Goal: Information Seeking & Learning: Find specific fact

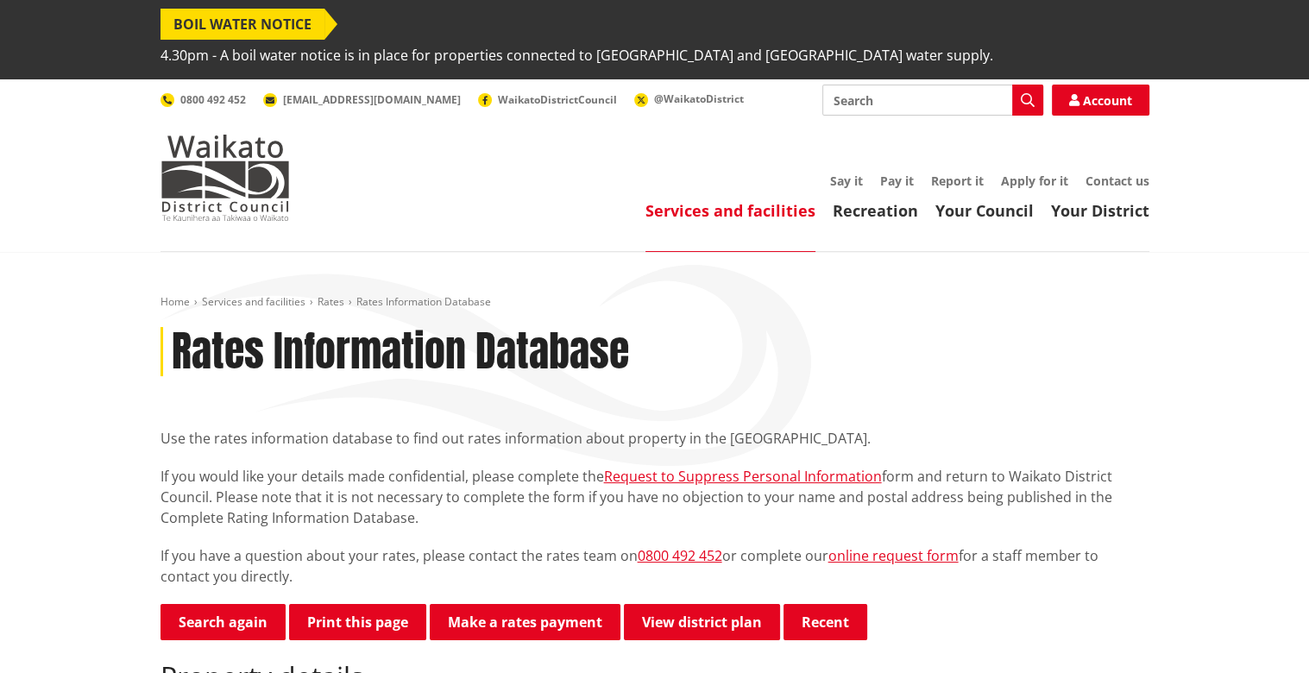
drag, startPoint x: 853, startPoint y: 148, endPoint x: 1168, endPoint y: 248, distance: 330.5
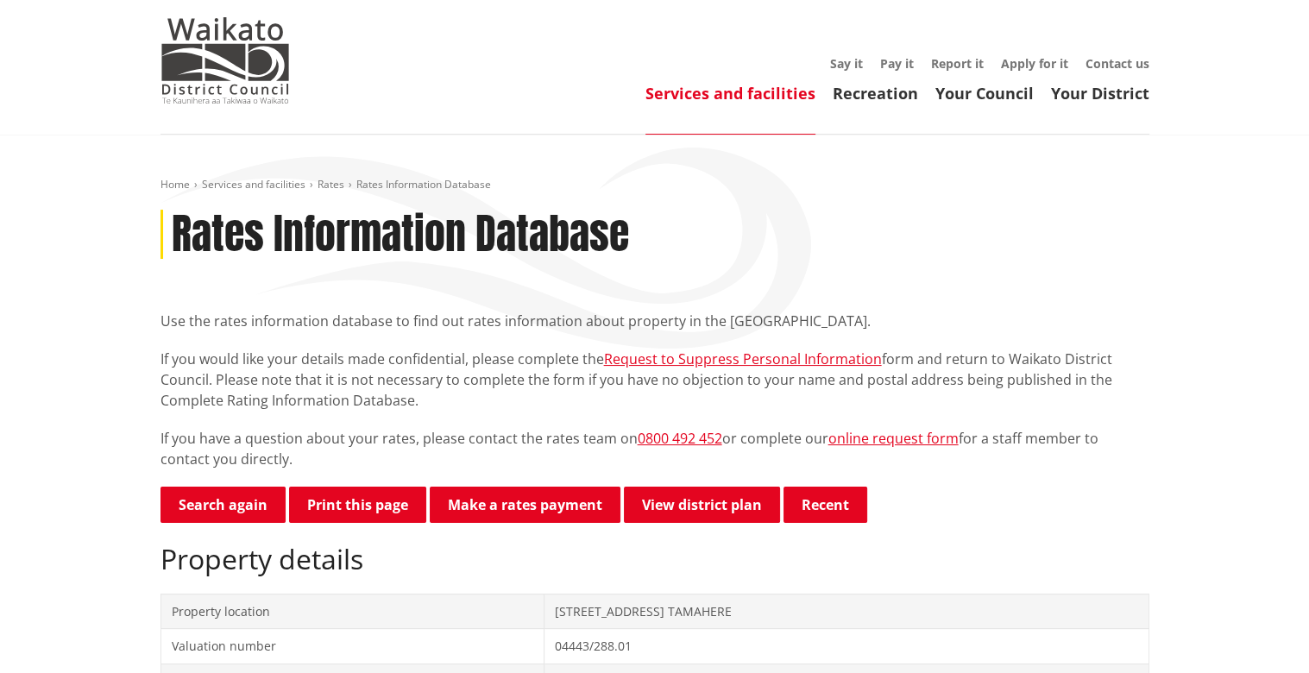
scroll to position [259, 0]
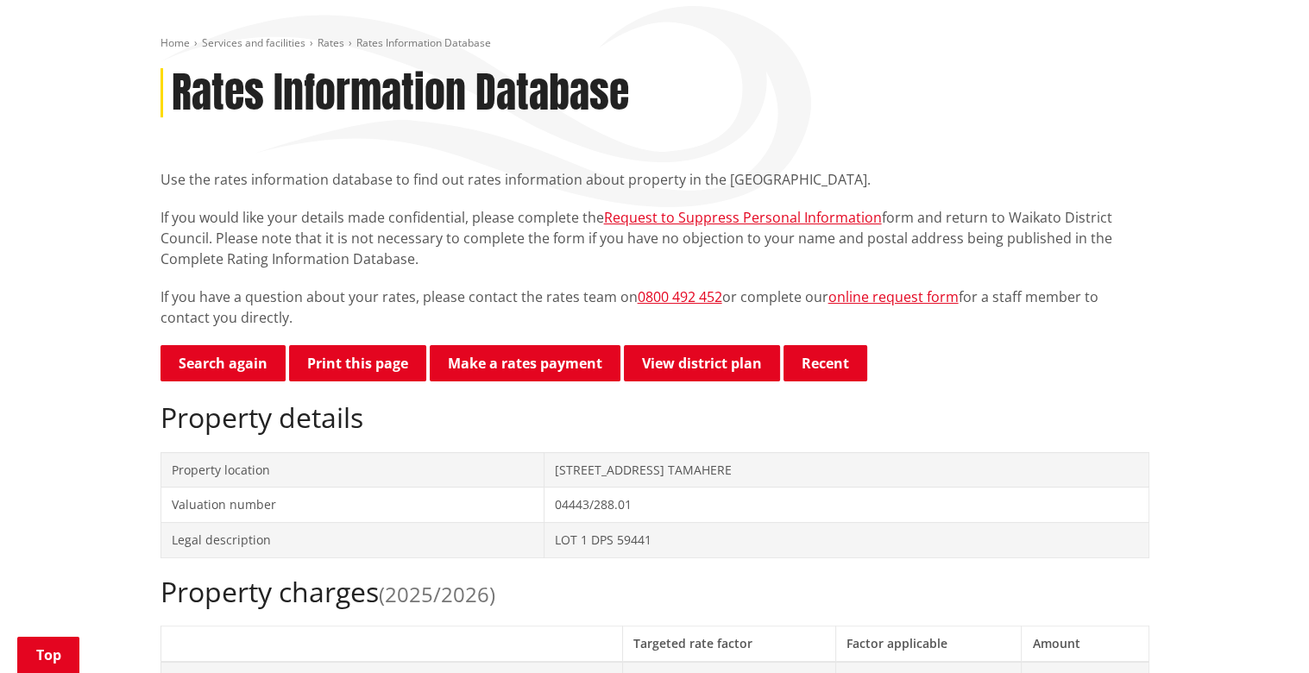
click at [569, 452] on td "[STREET_ADDRESS] TAMAHERE" at bounding box center [847, 469] width 604 height 35
click at [233, 345] on link "Search again" at bounding box center [223, 363] width 125 height 36
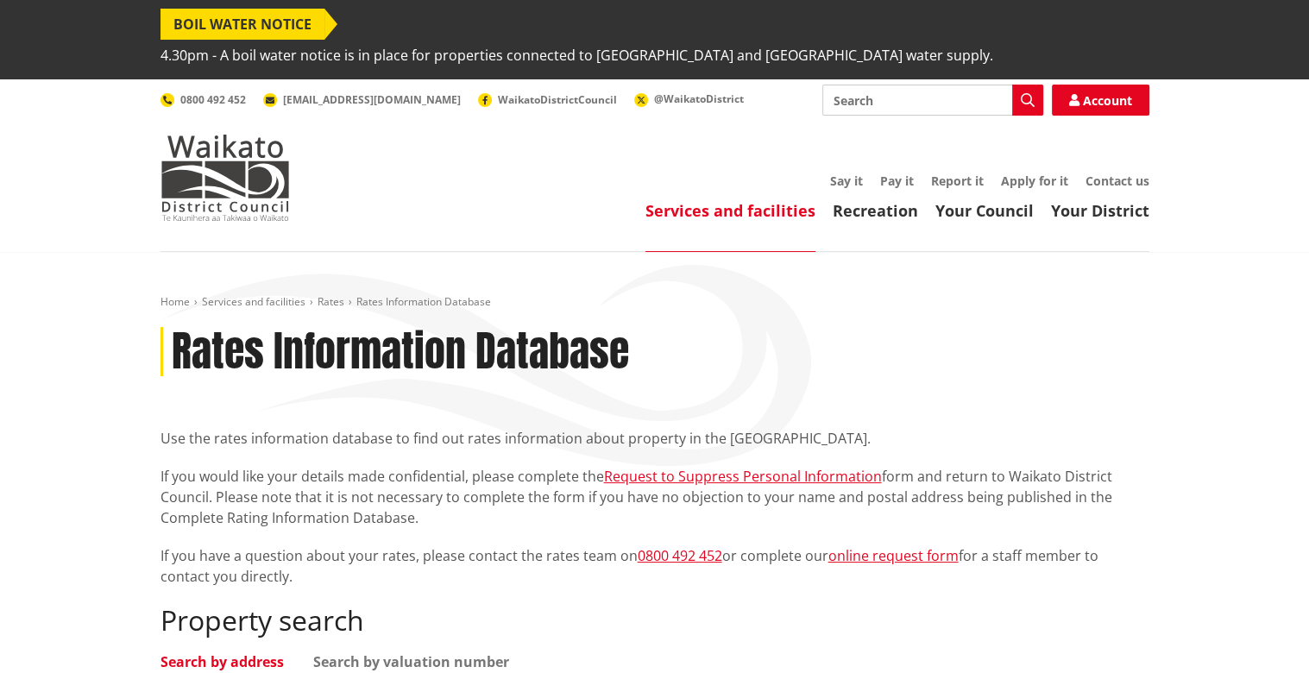
click at [711, 200] on link "Services and facilities" at bounding box center [731, 210] width 170 height 21
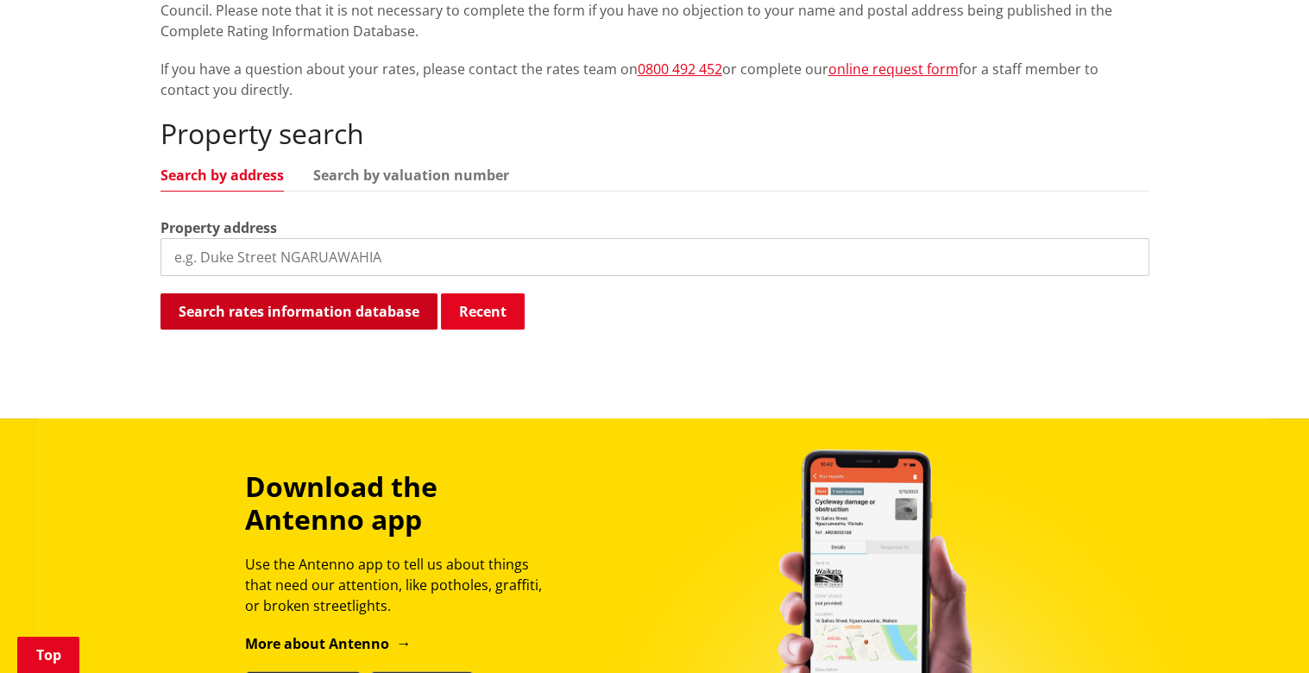
scroll to position [518, 0]
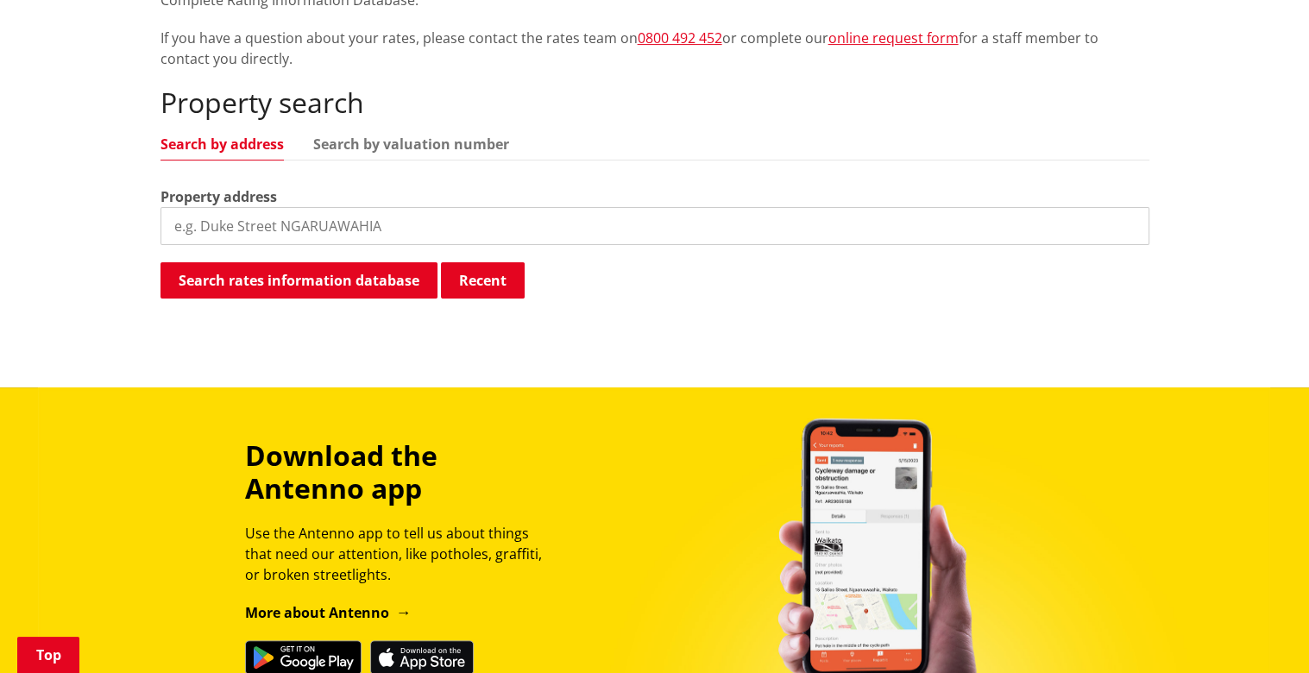
click at [199, 207] on input "search" at bounding box center [655, 226] width 989 height 38
drag, startPoint x: 199, startPoint y: 192, endPoint x: 741, endPoint y: 230, distance: 542.5
click at [741, 262] on div "Search rates information database Recent Searching..." at bounding box center [655, 281] width 989 height 39
click at [200, 207] on input "search" at bounding box center [655, 226] width 989 height 38
type input "92 Tamahere Drive"
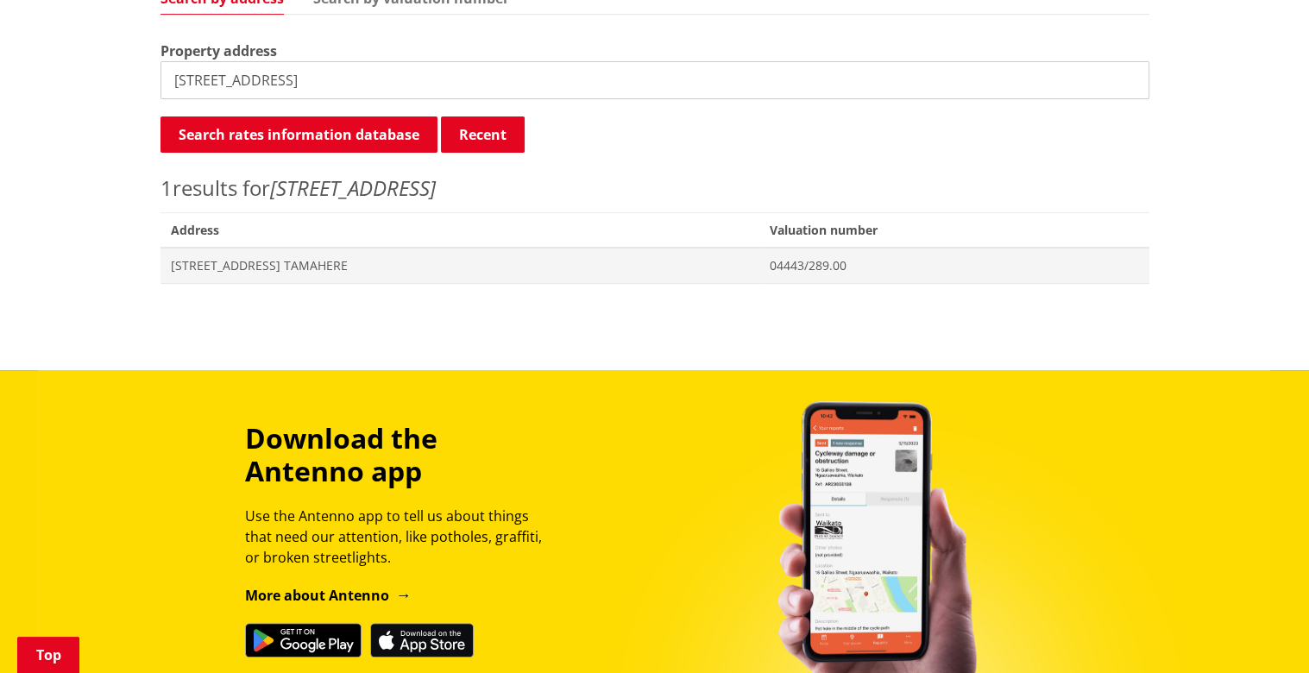
scroll to position [690, 0]
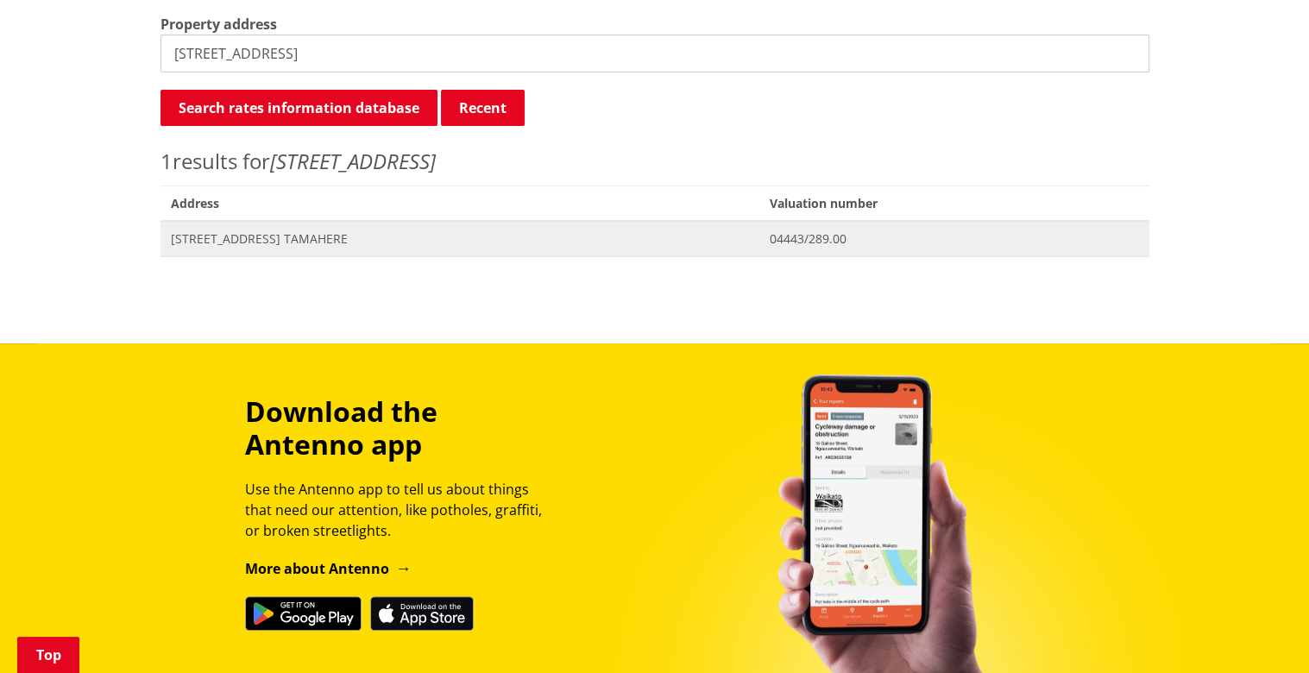
click at [192, 230] on span "[STREET_ADDRESS] TAMAHERE" at bounding box center [460, 238] width 578 height 17
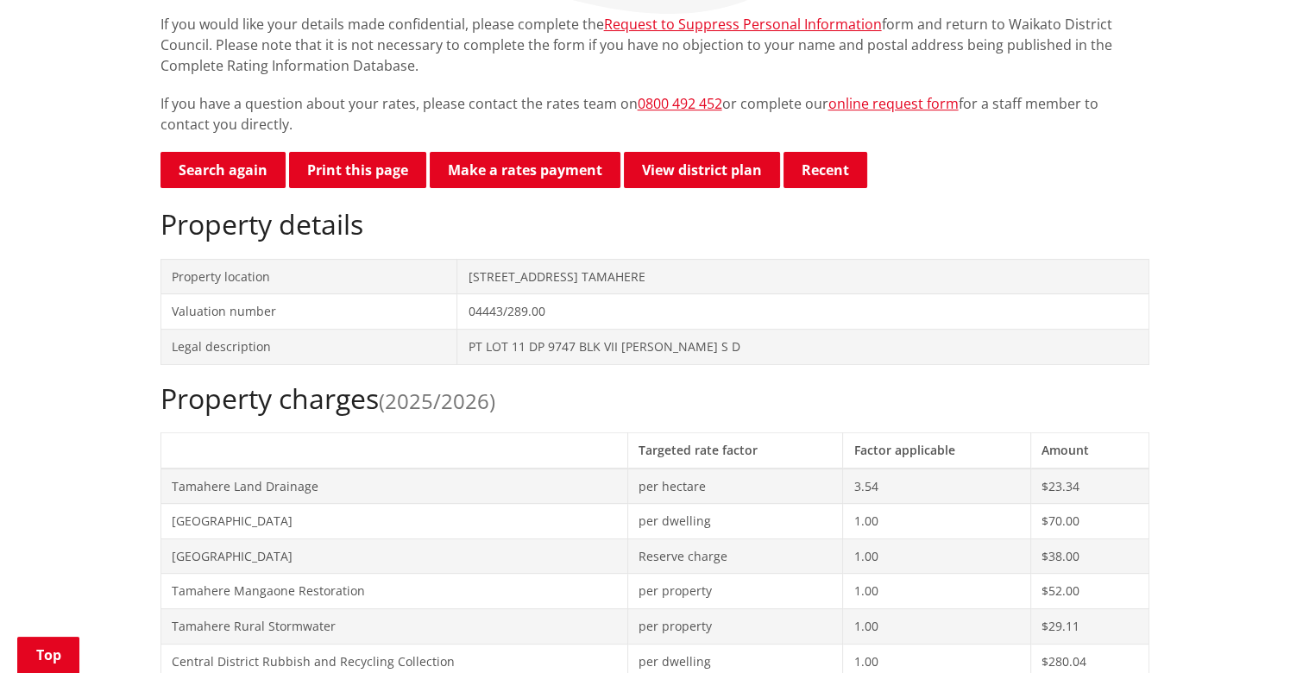
scroll to position [345, 0]
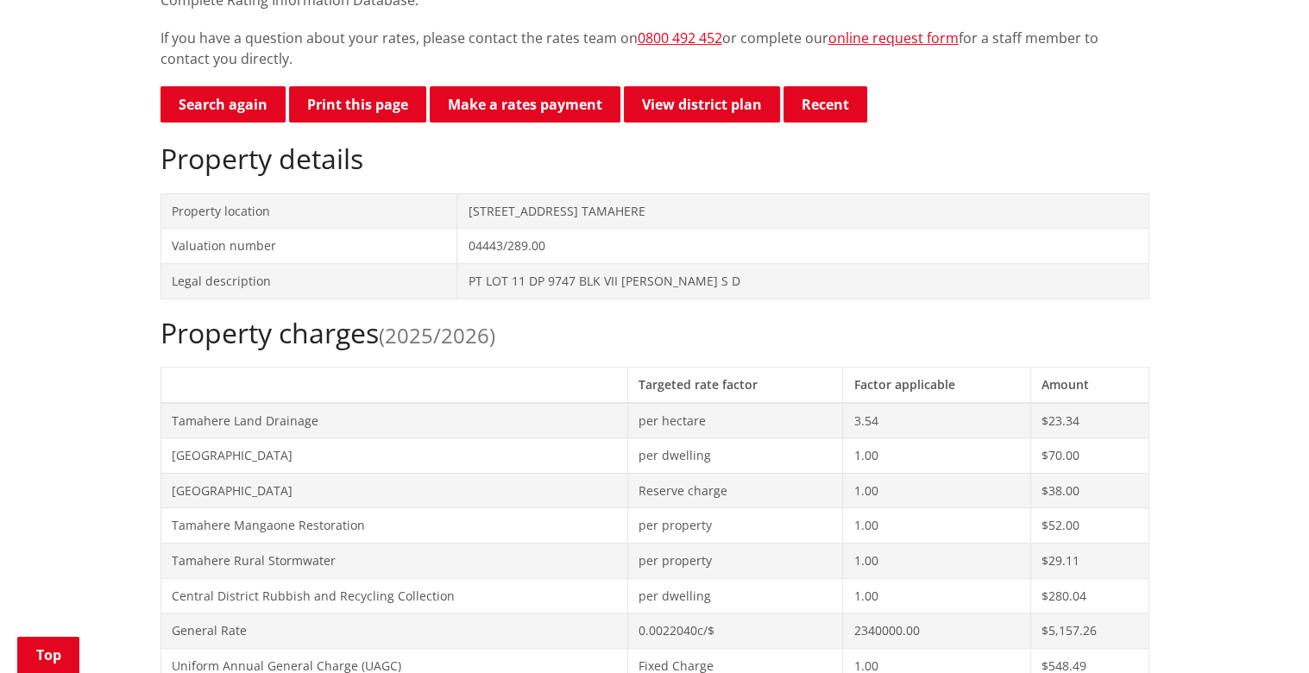
scroll to position [432, 0]
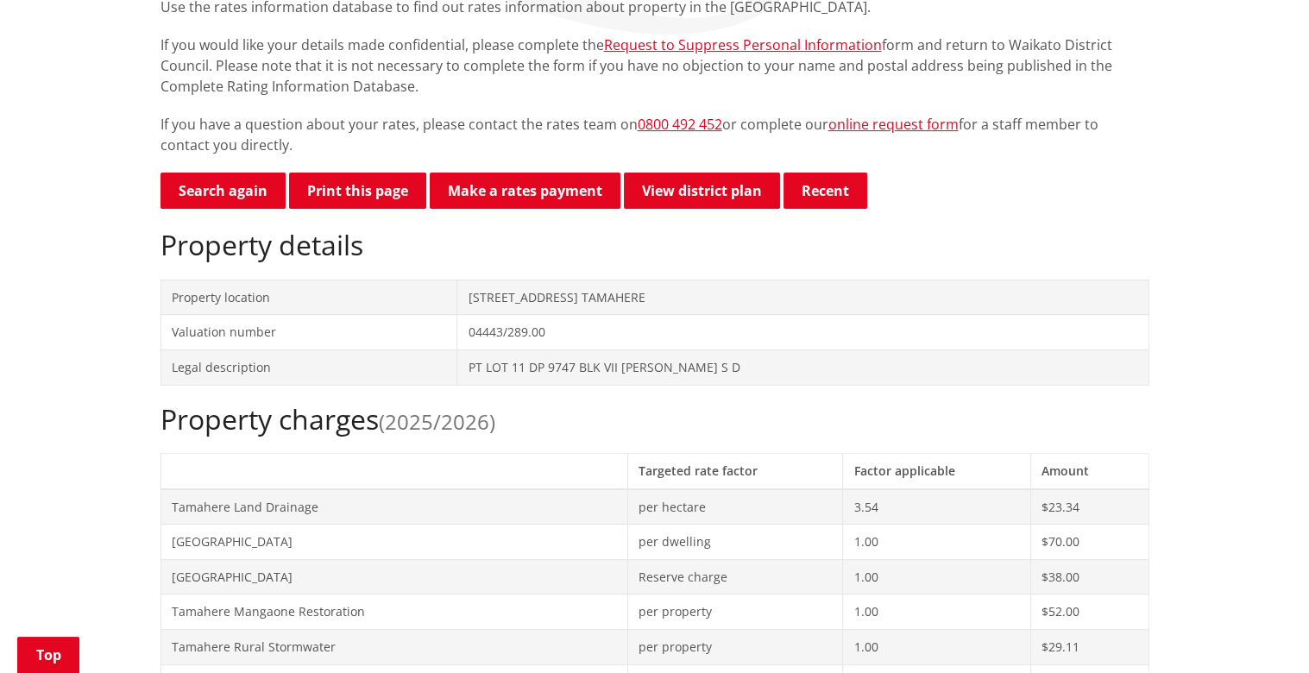
click at [504, 280] on td "92 Tamahere Drive TAMAHERE" at bounding box center [802, 297] width 691 height 35
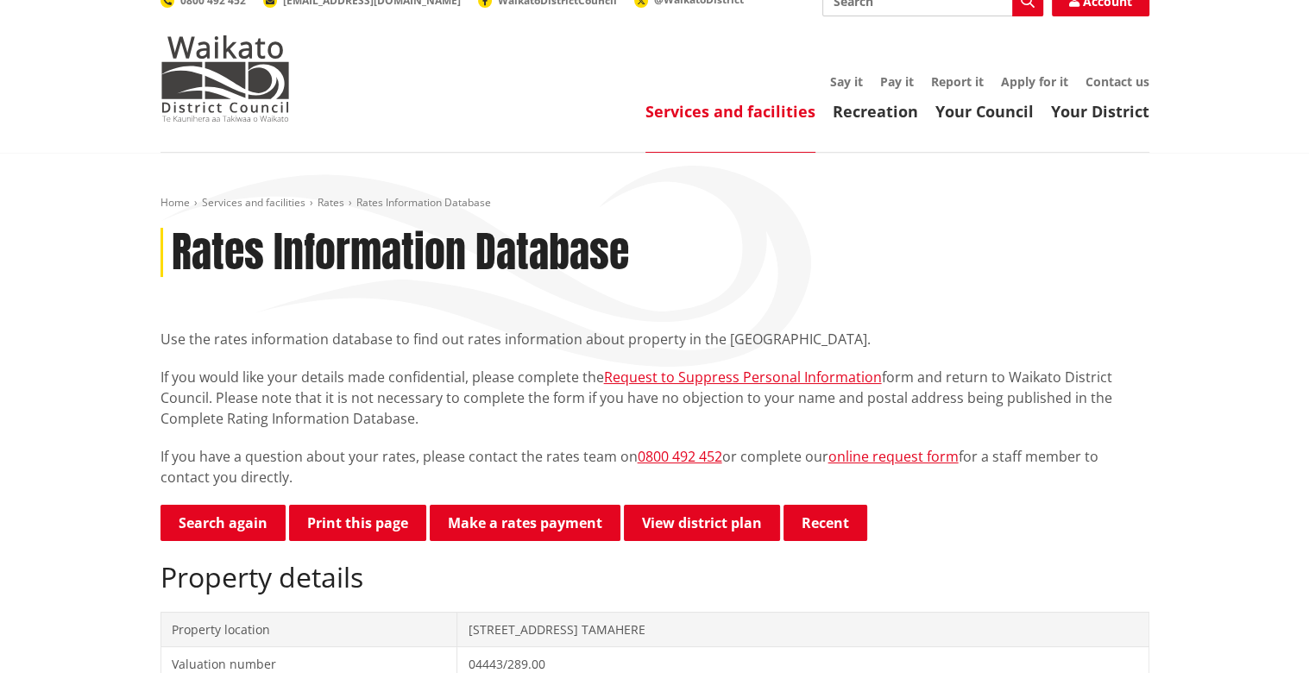
scroll to position [86, 0]
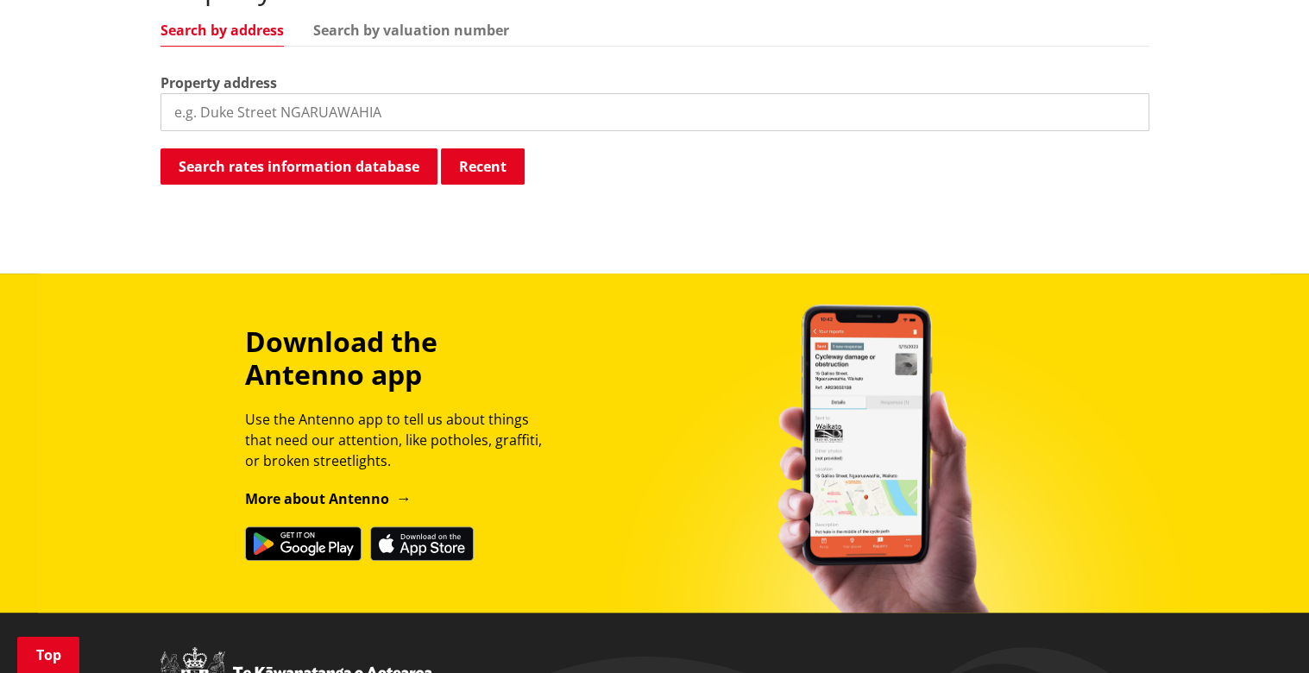
scroll to position [603, 0]
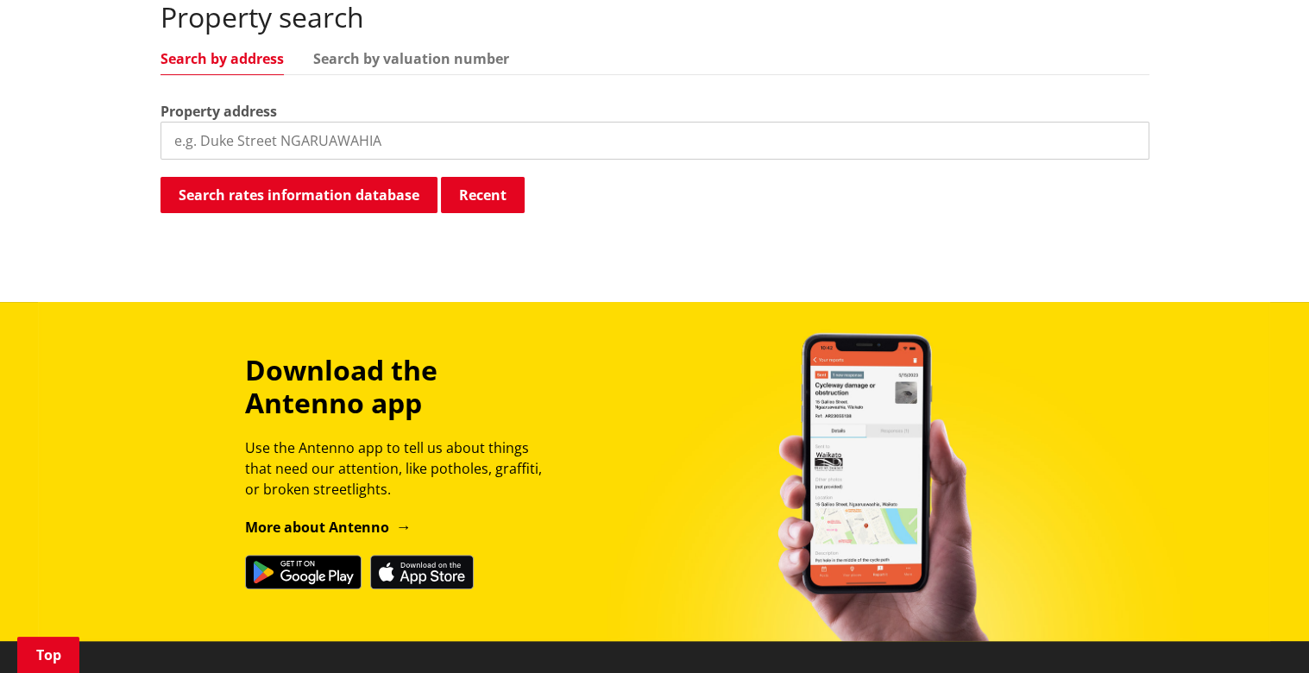
click at [173, 122] on input "search" at bounding box center [655, 141] width 989 height 38
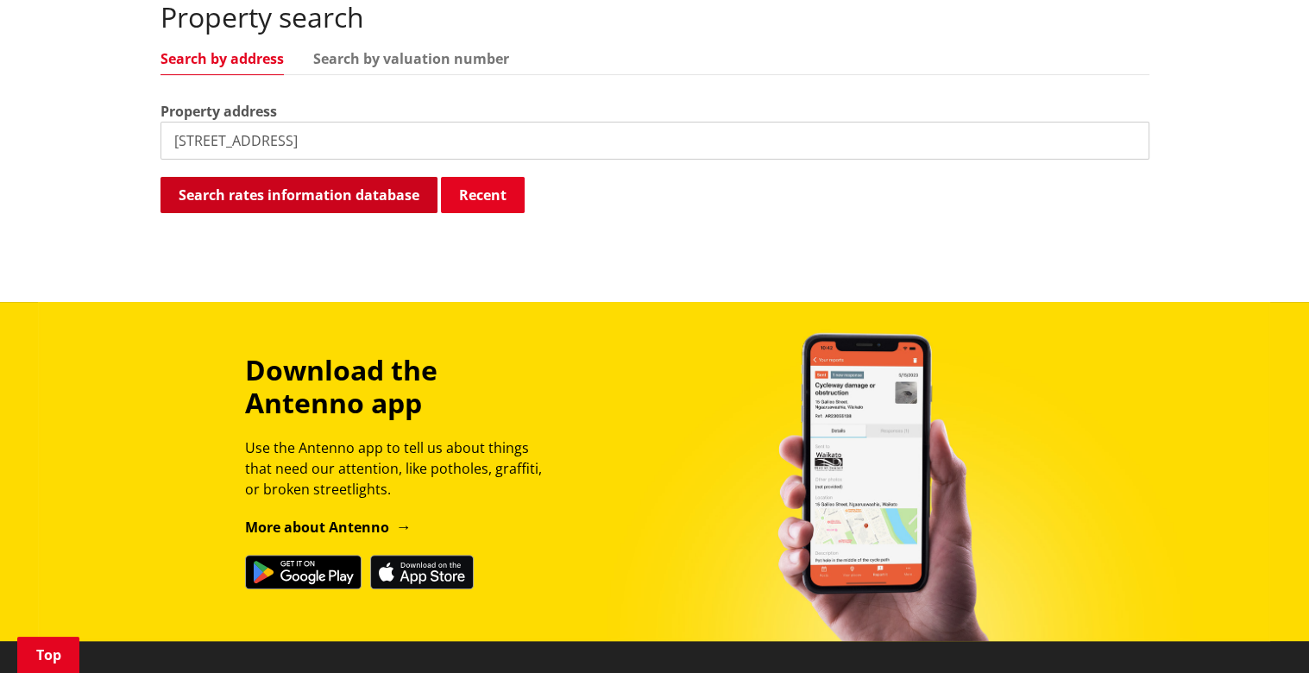
type input "46 Tamahere Drive"
click at [324, 177] on button "Search rates information database" at bounding box center [299, 195] width 277 height 36
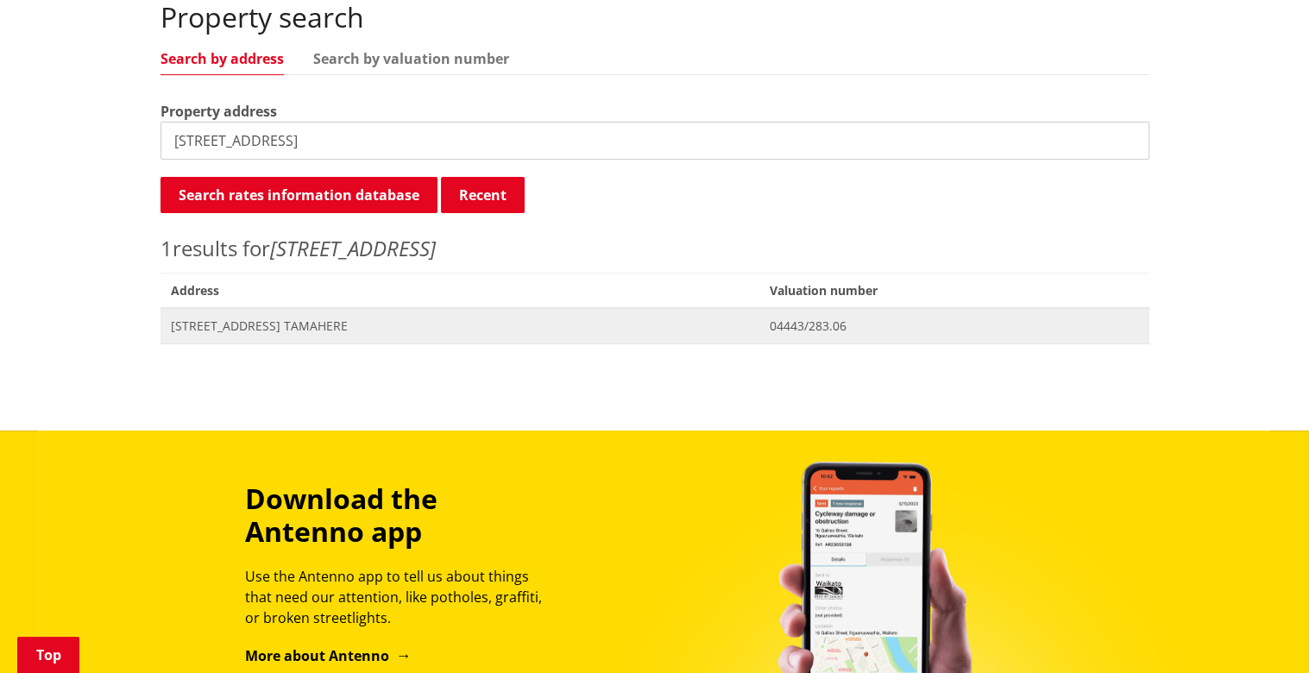
click at [273, 318] on span "[STREET_ADDRESS] TAMAHERE" at bounding box center [460, 326] width 578 height 17
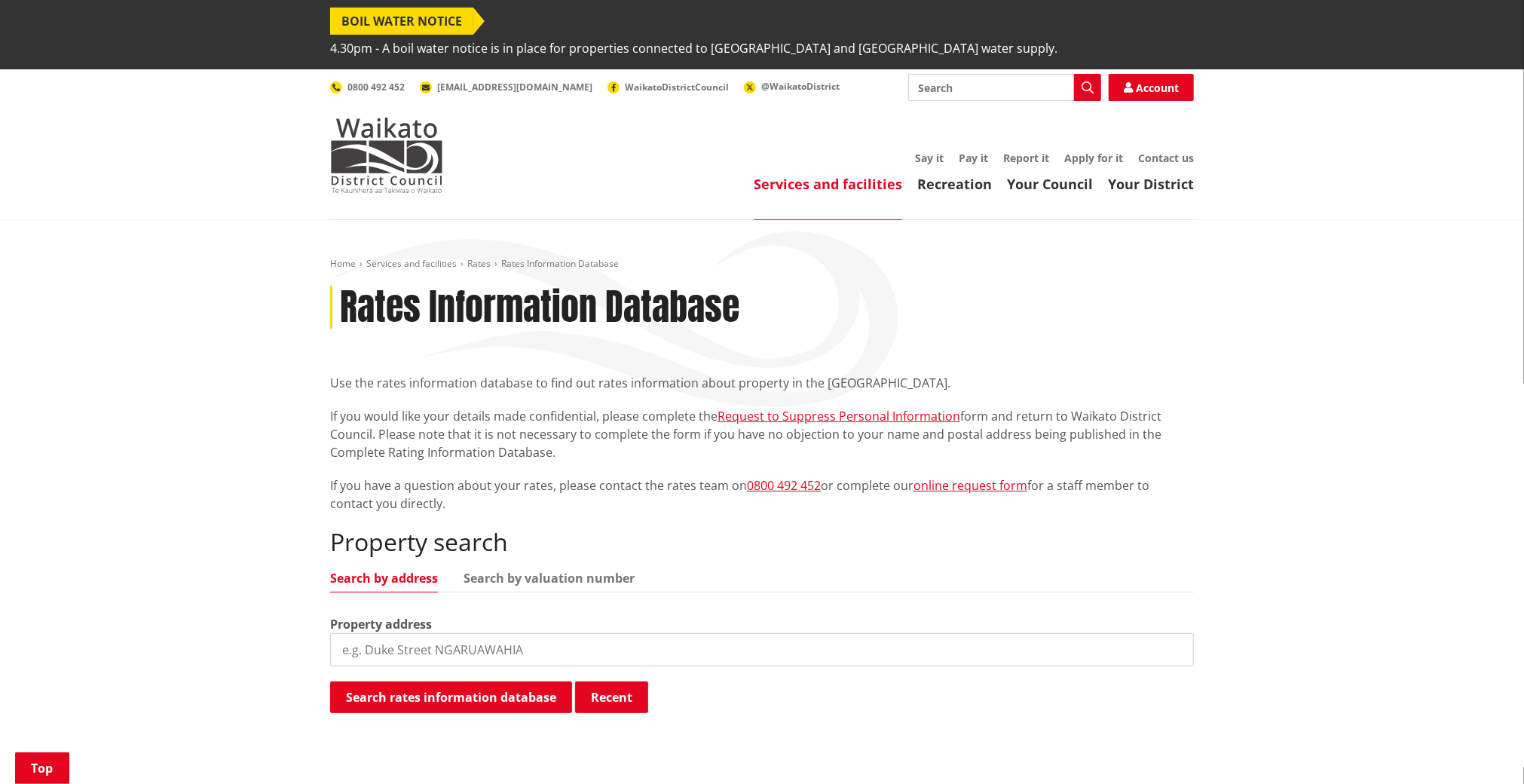
scroll to position [538, 0]
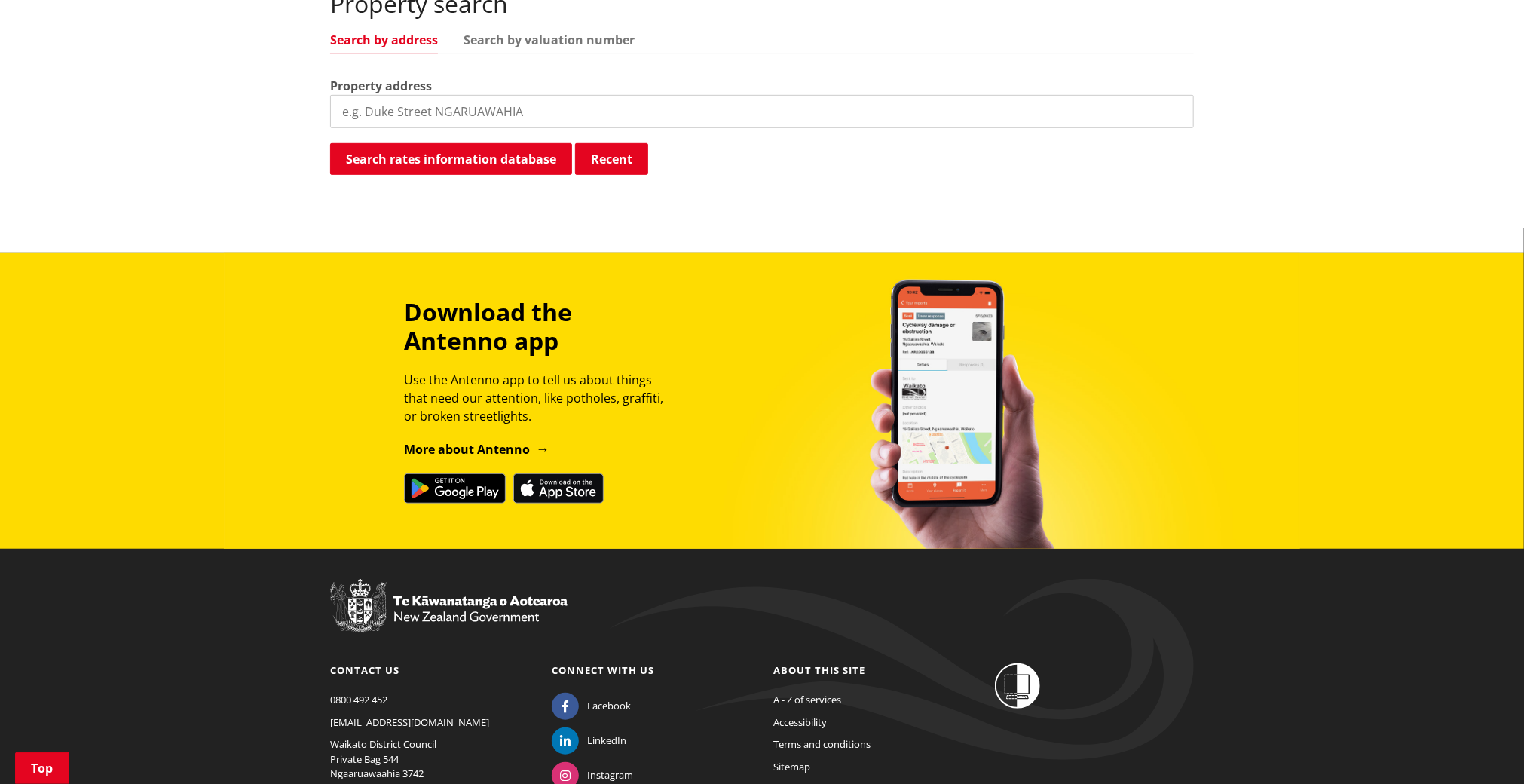
click at [383, 95] on input "search" at bounding box center [762, 112] width 864 height 33
type input "92 Tamahere Drive"
click at [509, 143] on button "Search rates information database" at bounding box center [451, 159] width 242 height 31
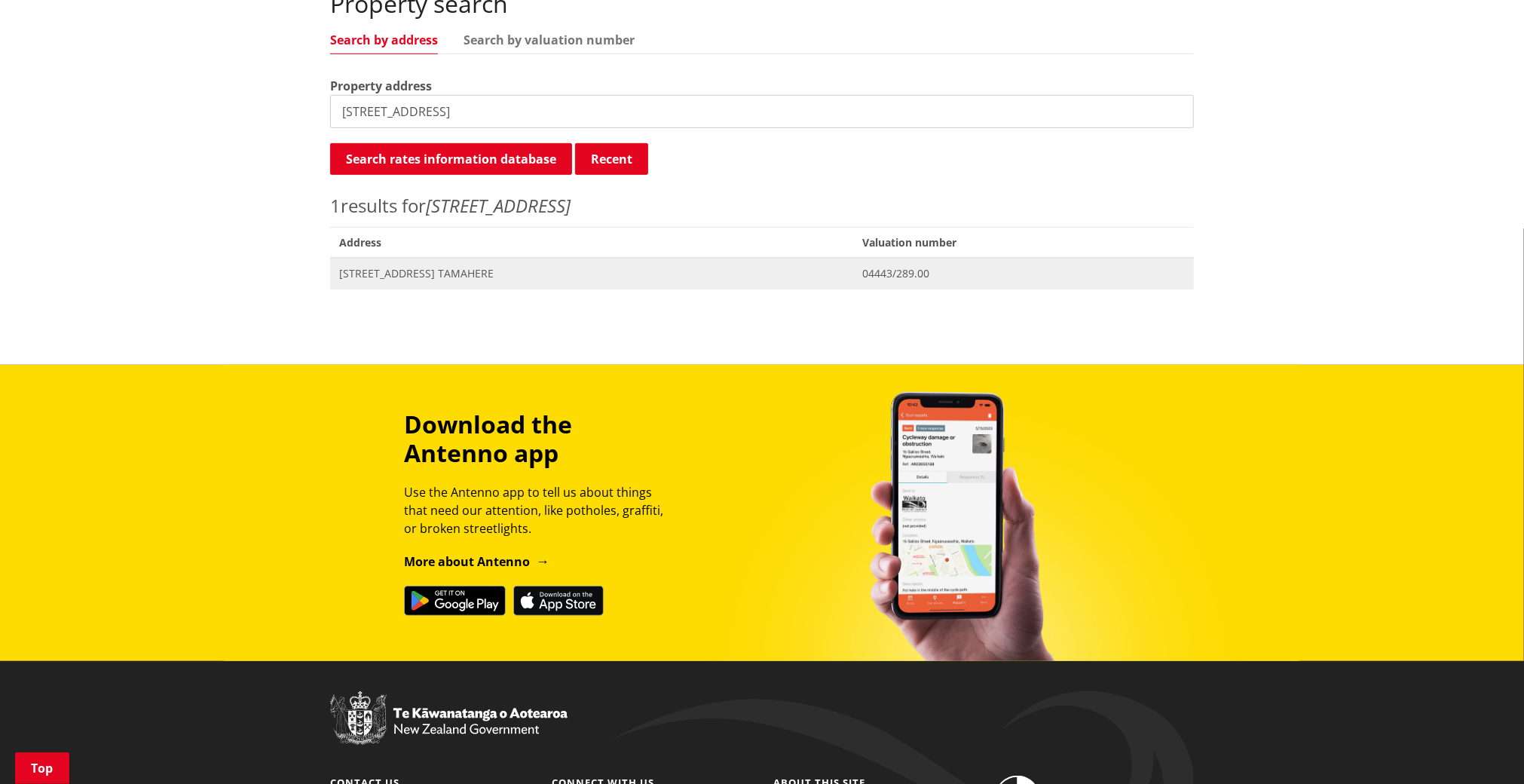
click at [477, 266] on span "92 Tamahere Drive TAMAHERE" at bounding box center [591, 273] width 505 height 15
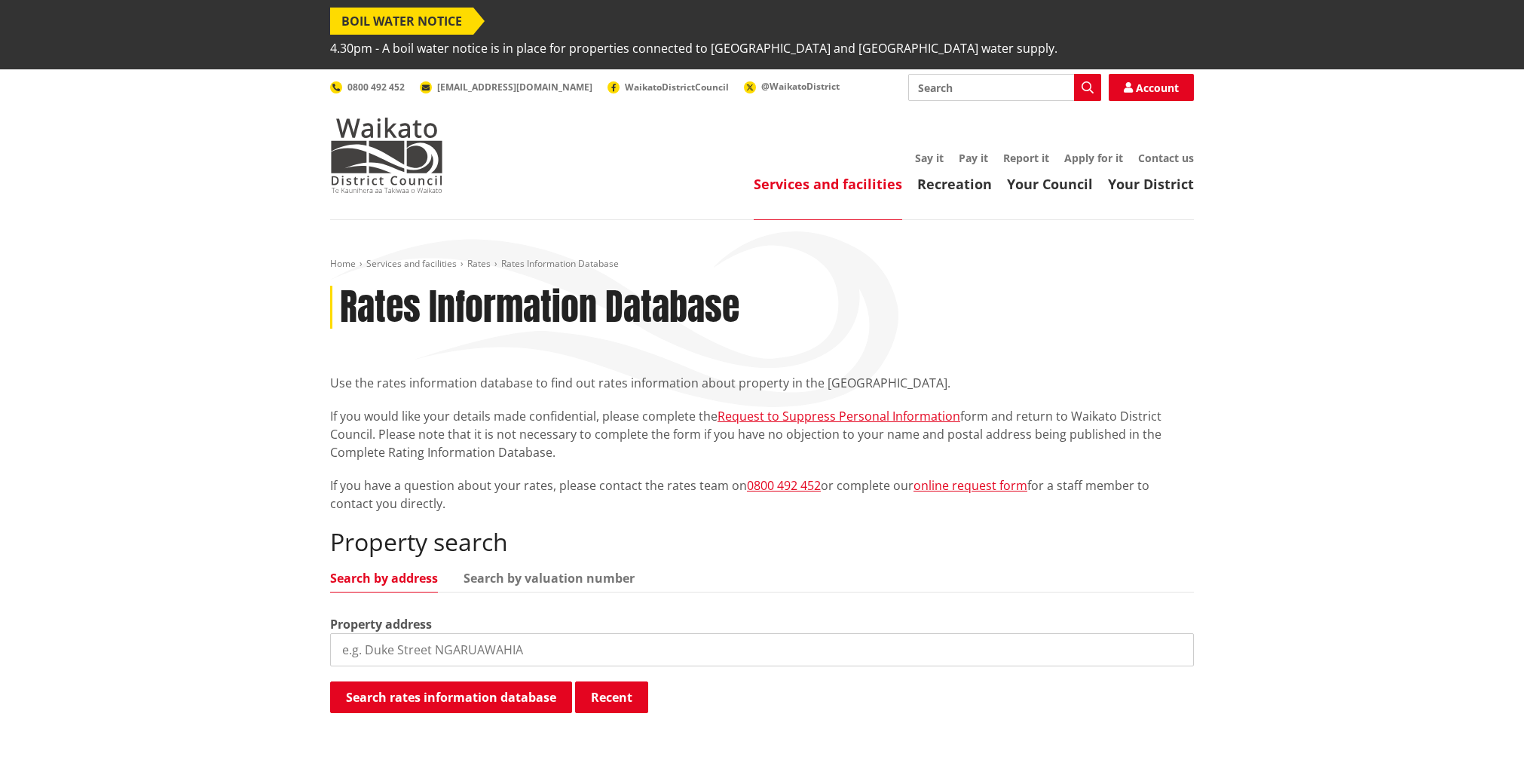
scroll to position [538, 0]
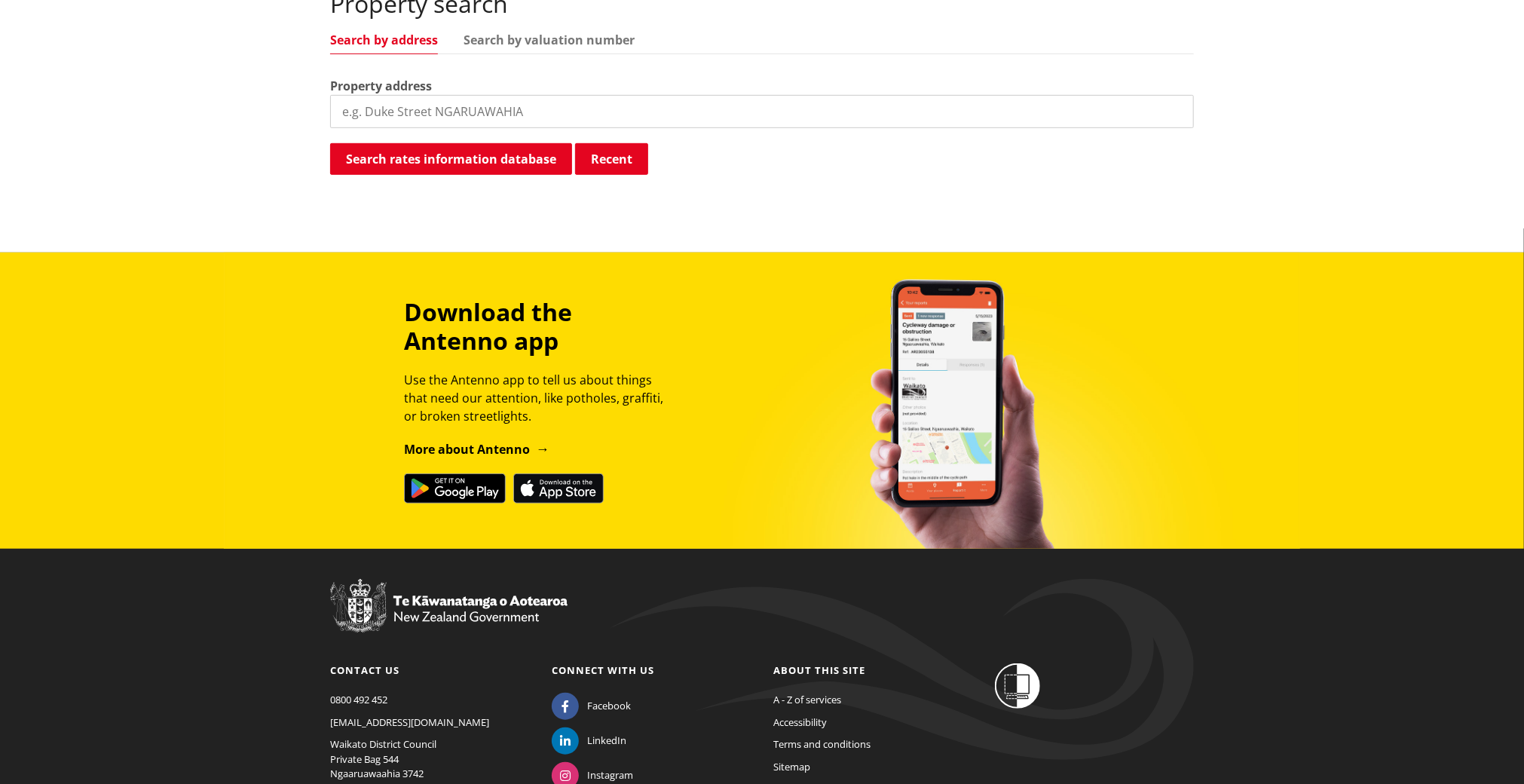
click at [367, 95] on input "search" at bounding box center [762, 112] width 864 height 33
click at [355, 95] on input "search" at bounding box center [762, 112] width 864 height 33
type input "56 Tamahere Drive"
click at [466, 143] on button "Search rates information database" at bounding box center [451, 159] width 242 height 31
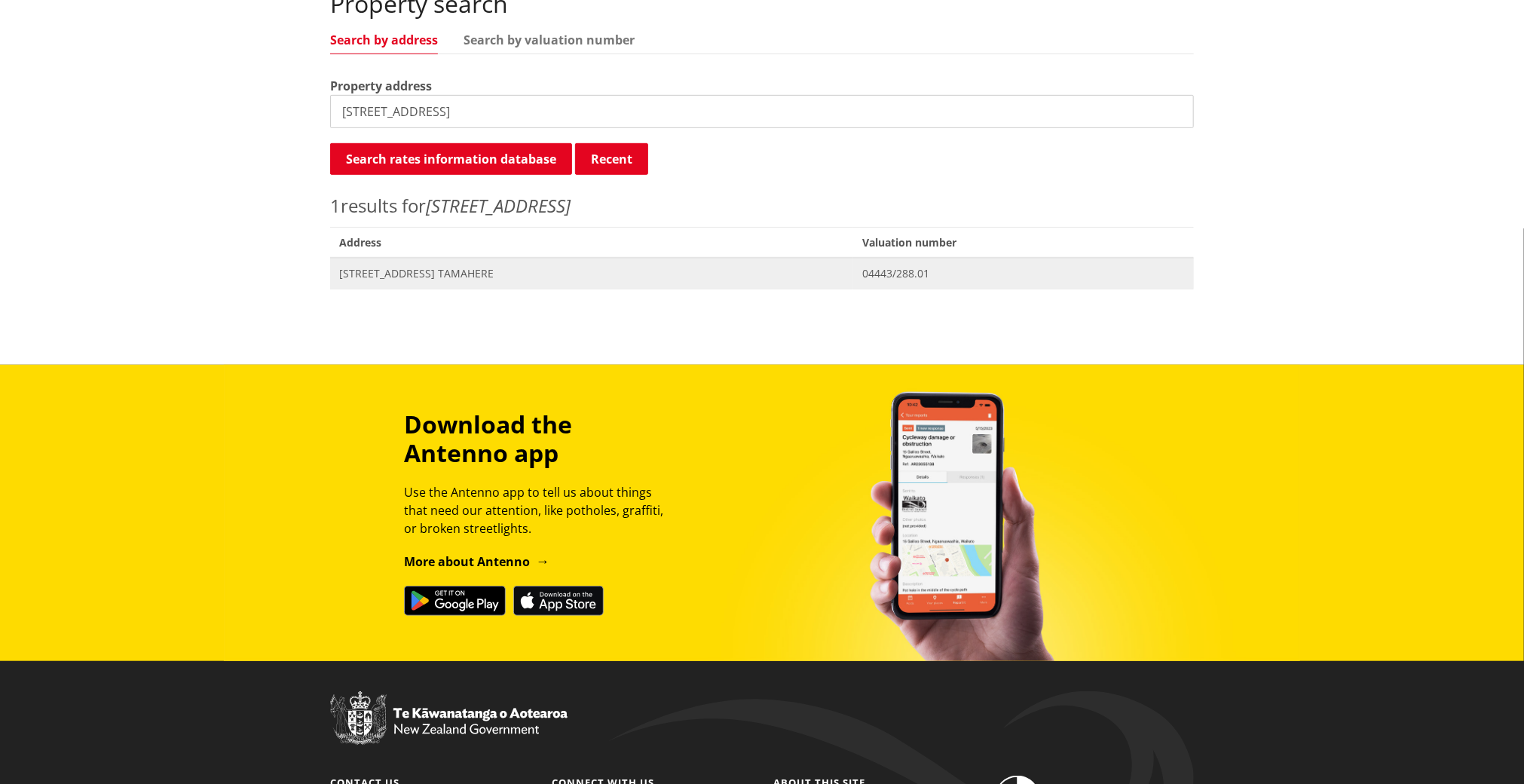
click at [417, 266] on span "[STREET_ADDRESS] TAMAHERE" at bounding box center [591, 273] width 505 height 15
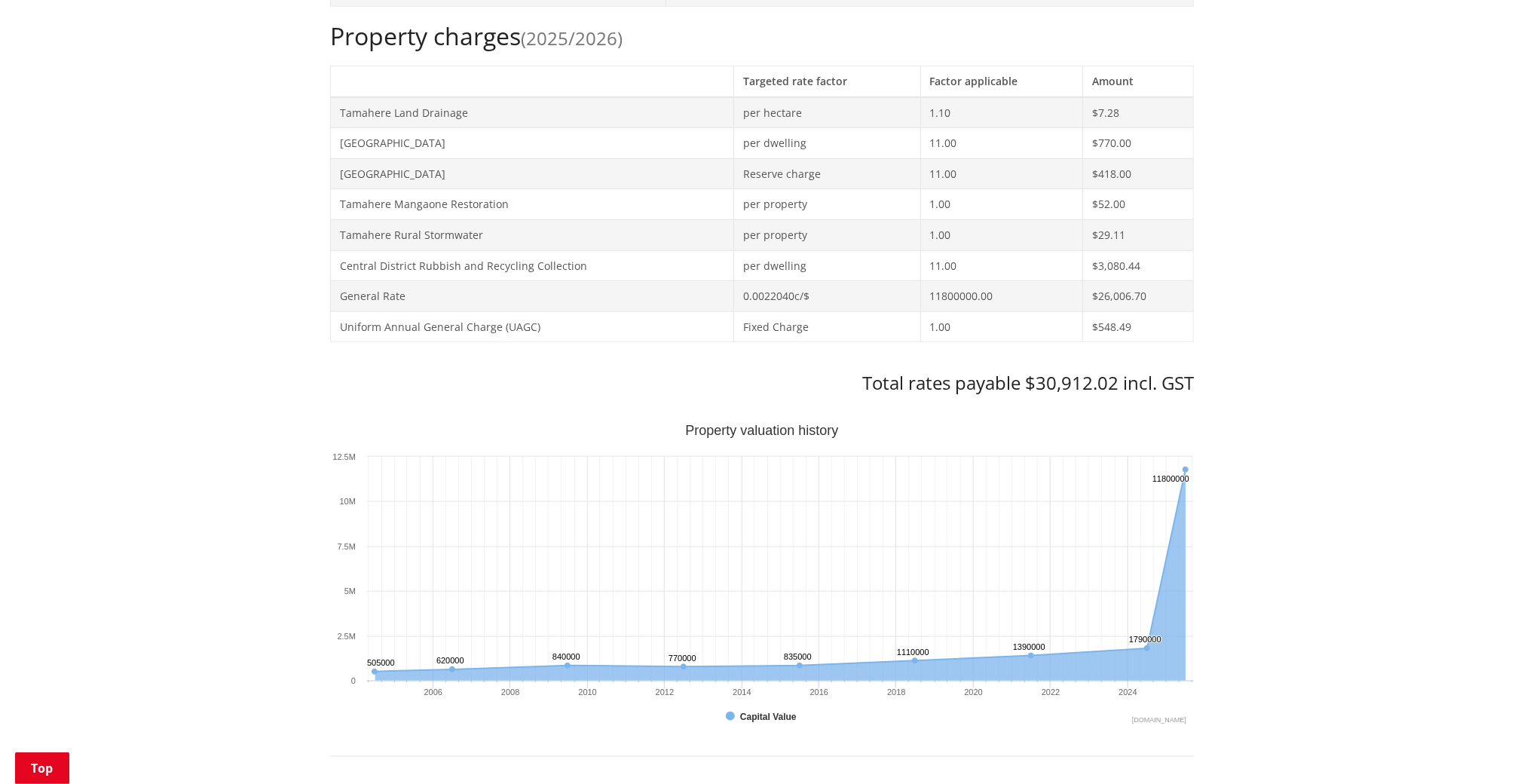
scroll to position [1004, 0]
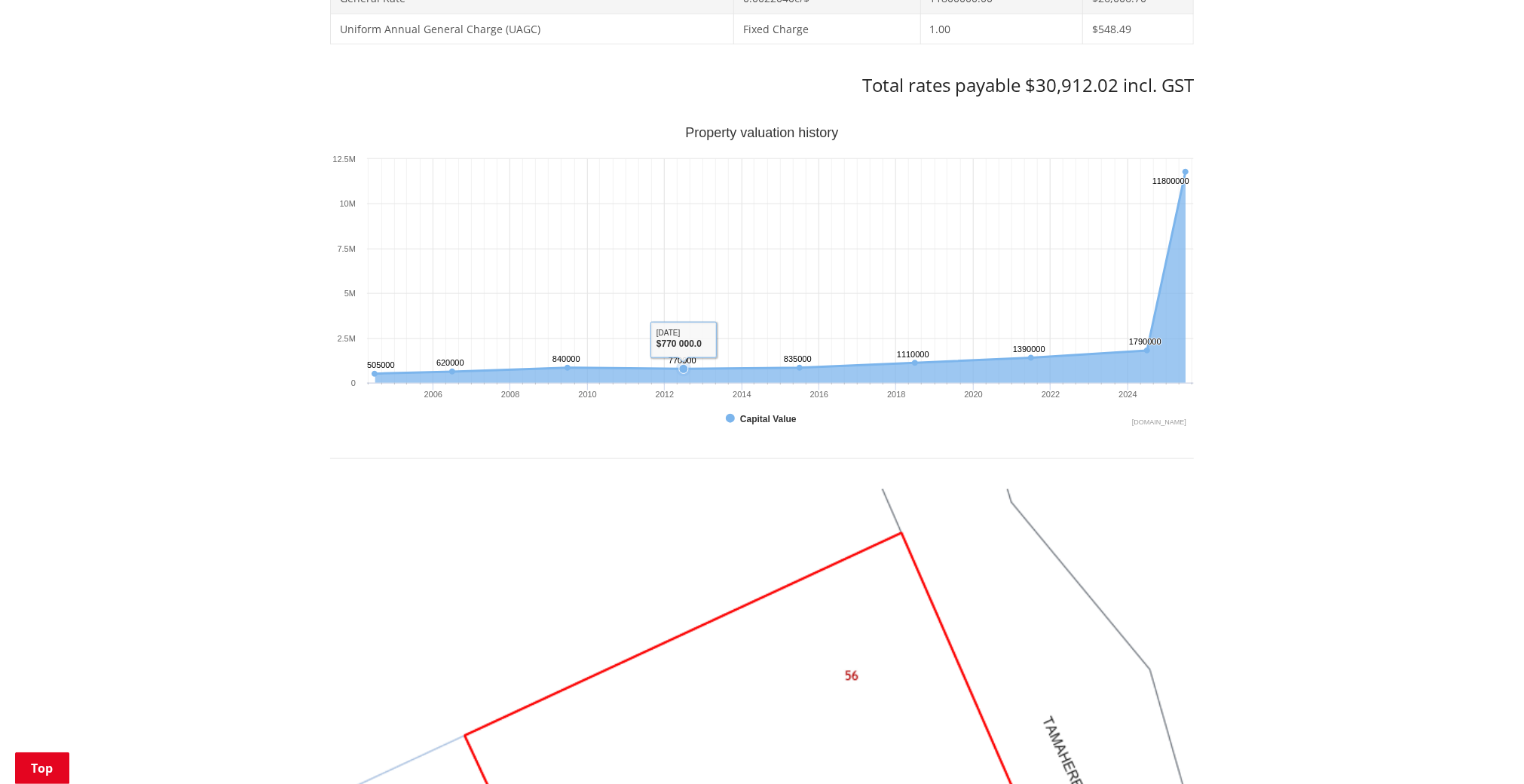
click at [729, 205] on icon "Interactive chart" at bounding box center [729, 271] width 0 height 224
click at [1190, 176] on text "11800000 ​ 11800000" at bounding box center [1171, 181] width 37 height 9
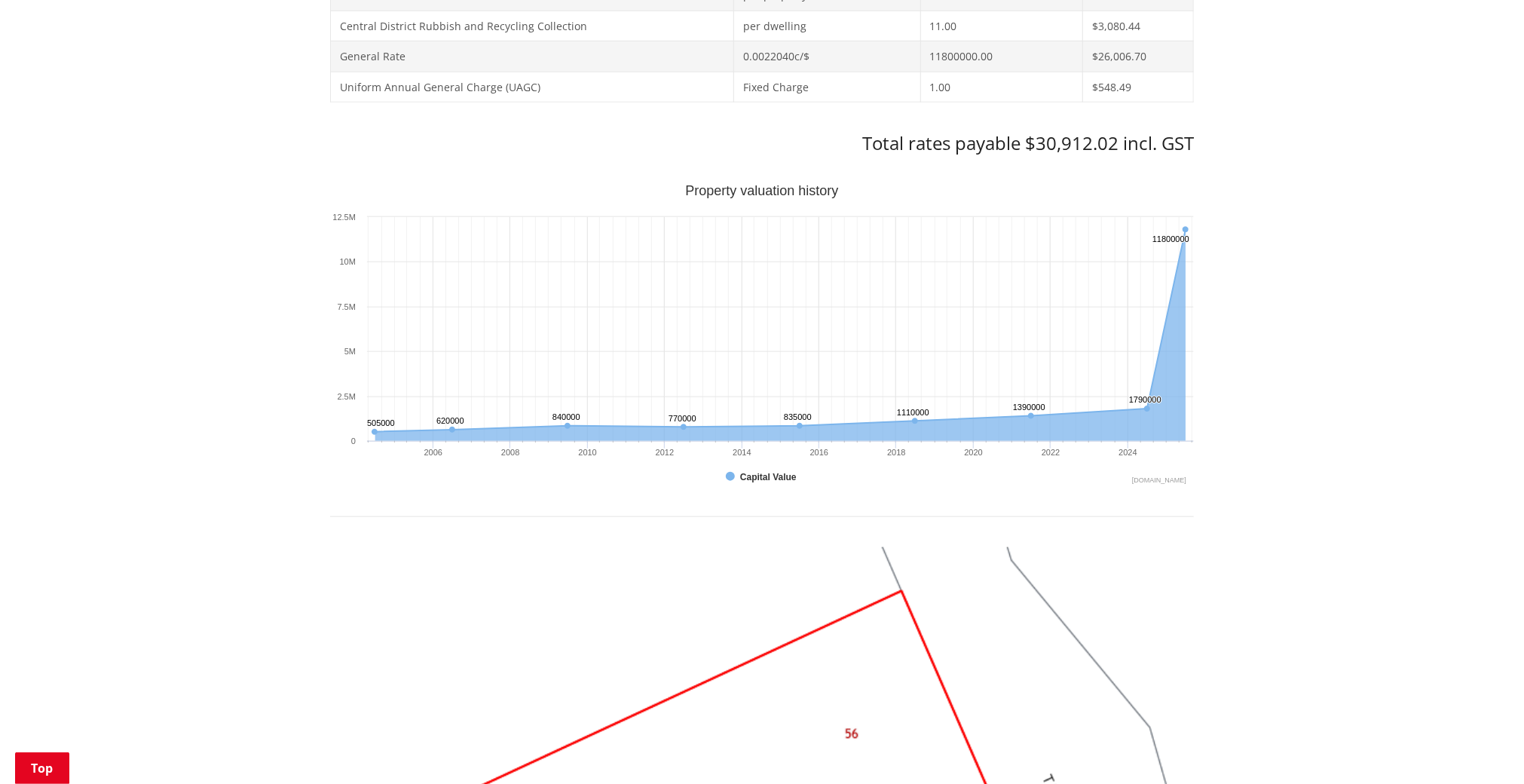
scroll to position [918, 0]
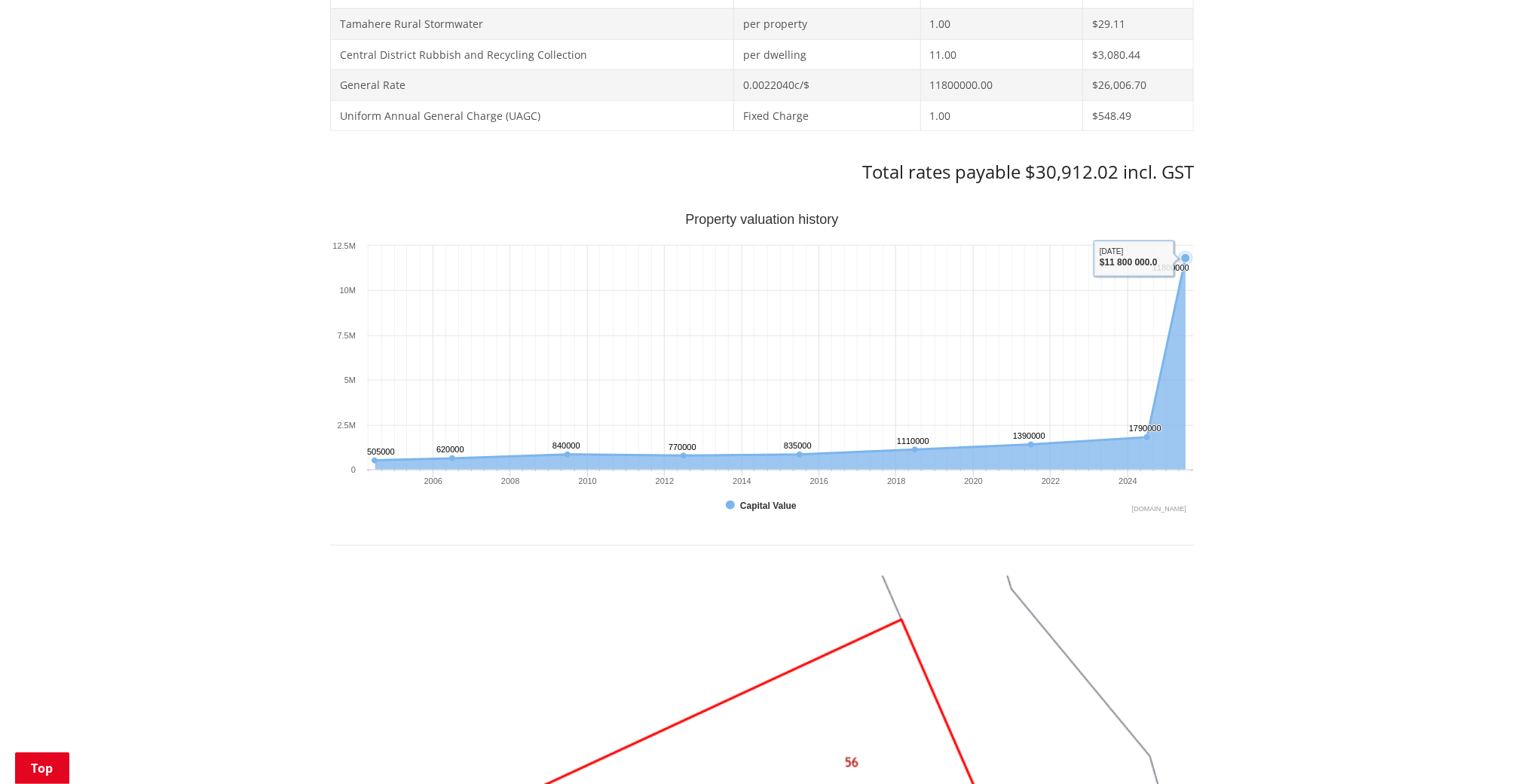
click at [1172, 263] on text "11800000 ​ 11800000" at bounding box center [1171, 267] width 37 height 9
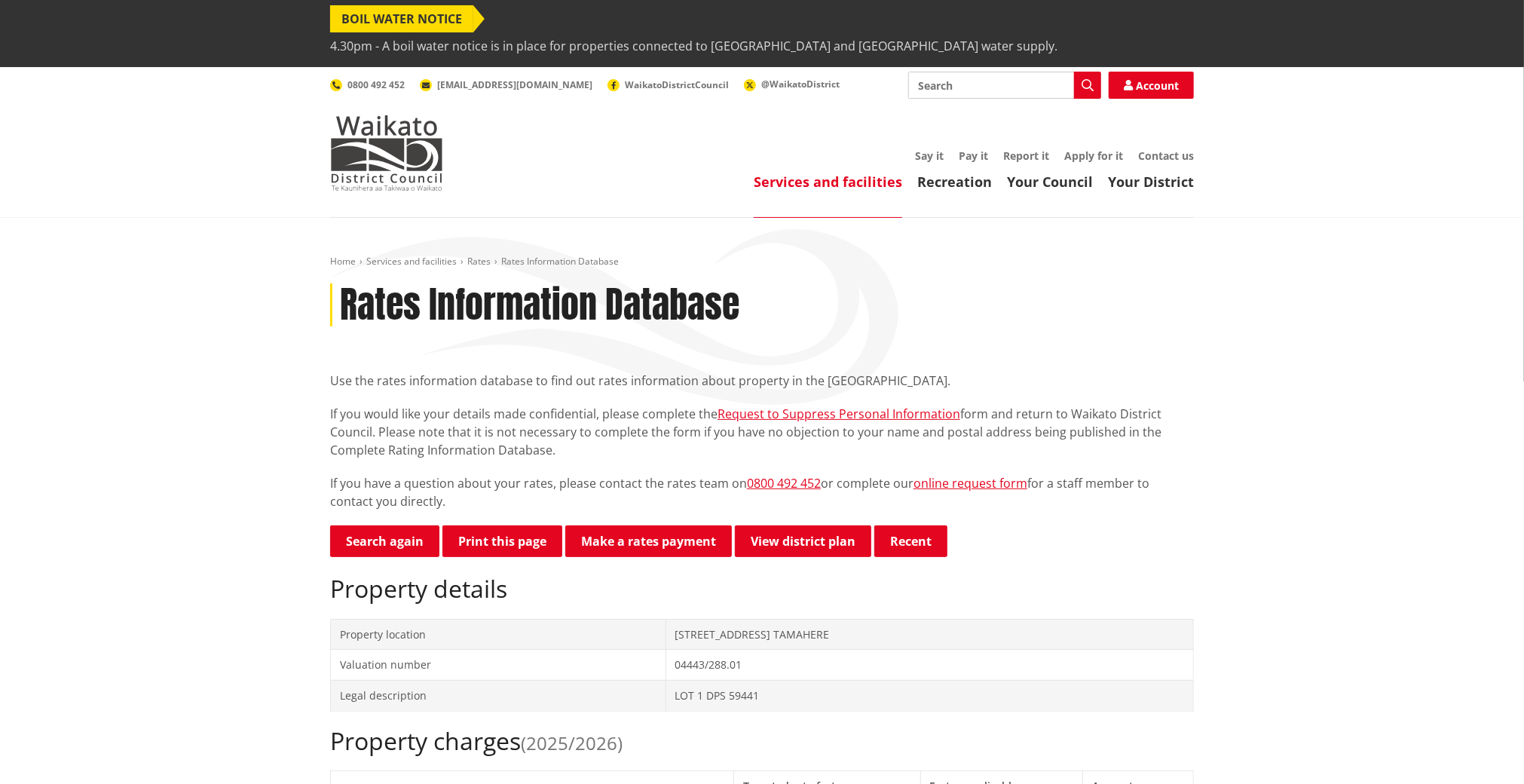
scroll to position [0, 0]
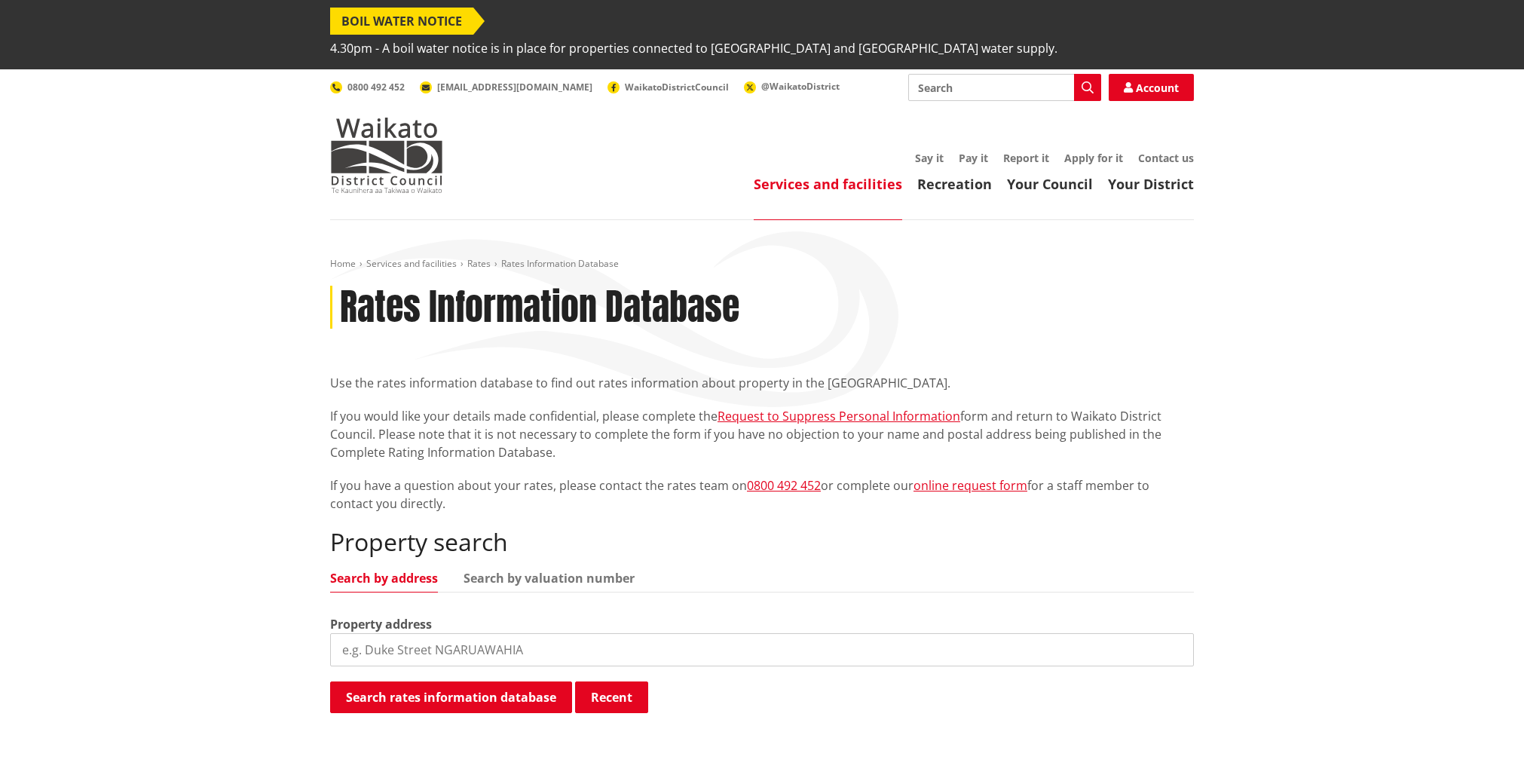
scroll to position [538, 0]
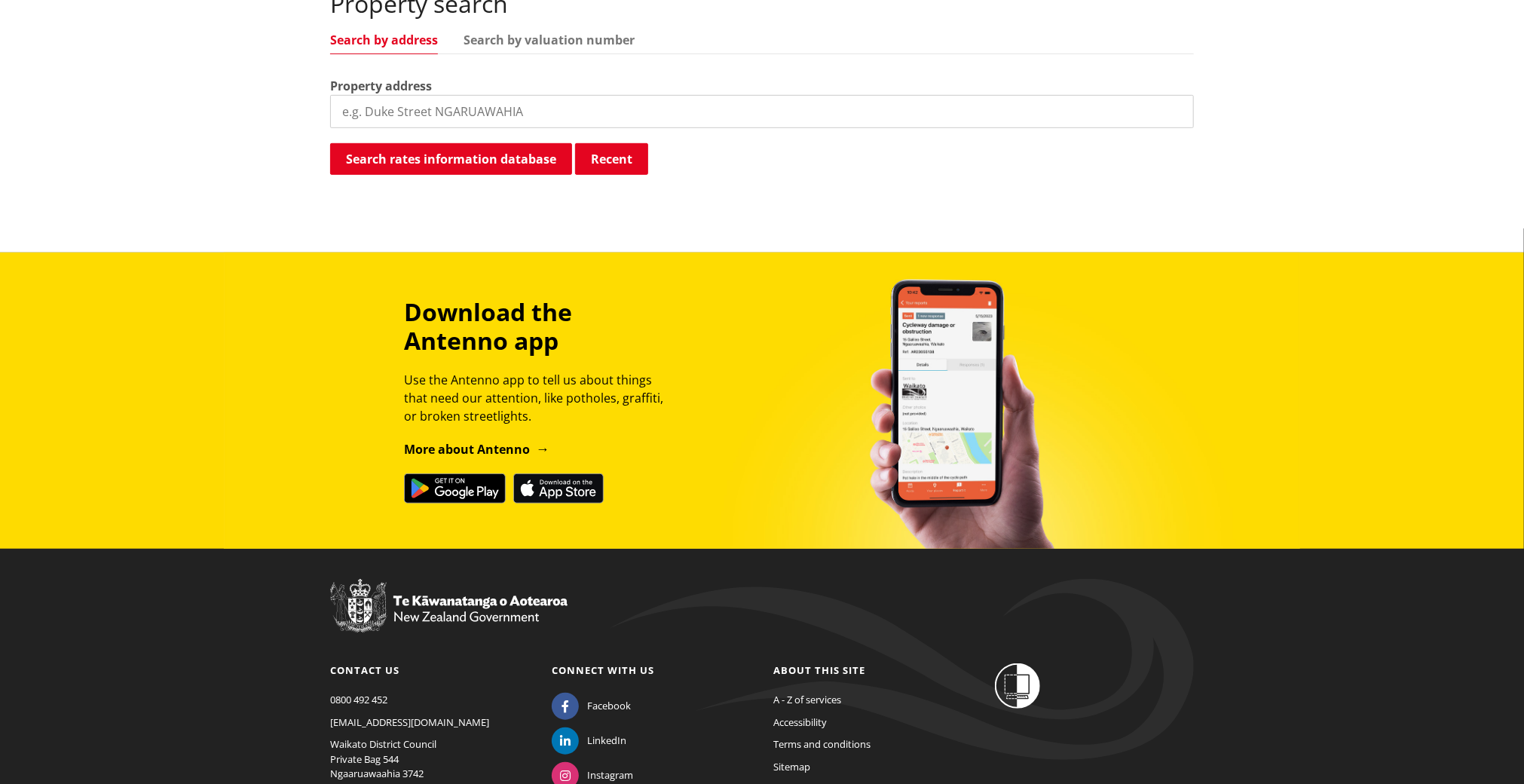
click at [365, 95] on input "search" at bounding box center [762, 112] width 864 height 33
type input "[STREET_ADDRESS]"
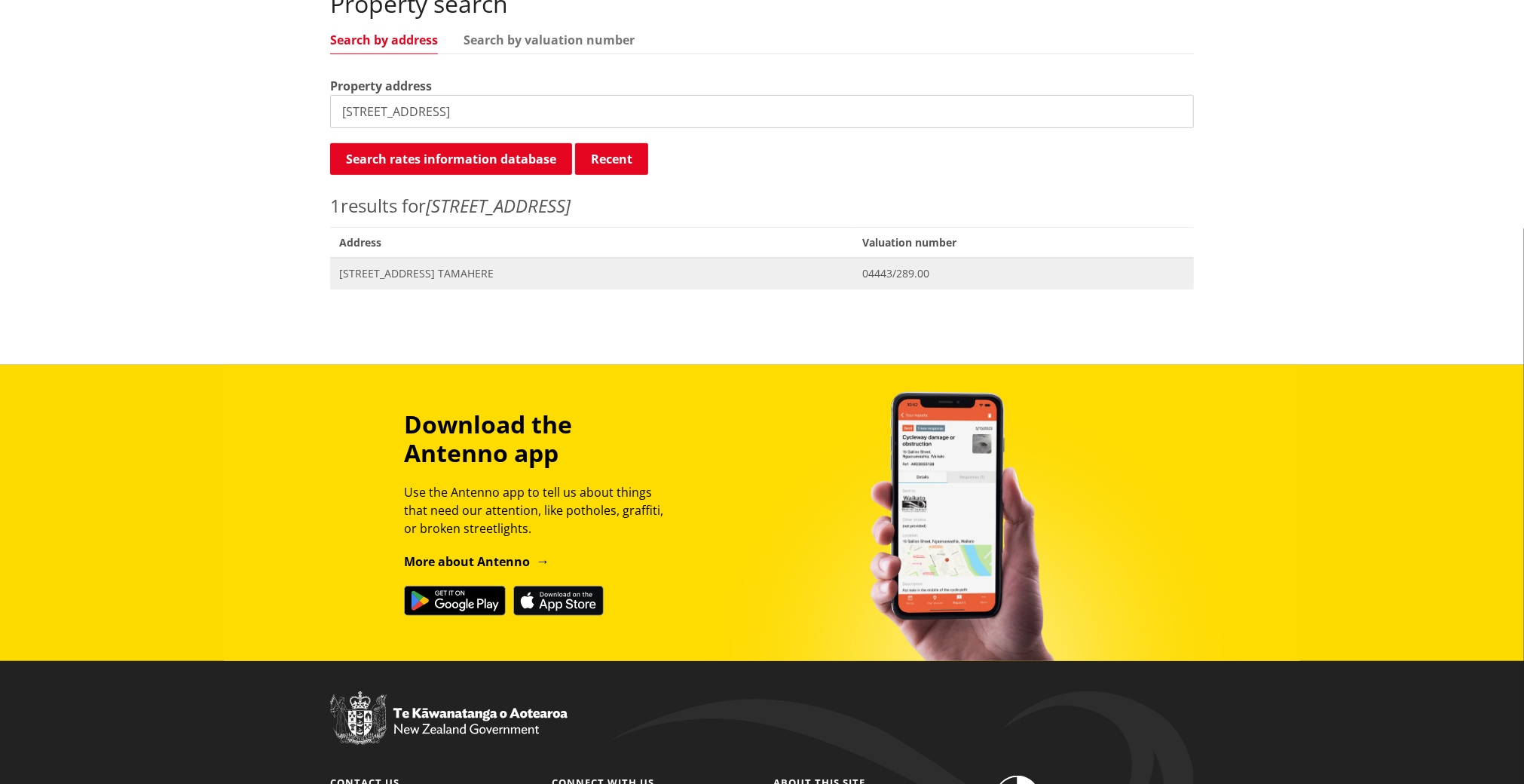
click at [459, 266] on span "[STREET_ADDRESS] TAMAHERE" at bounding box center [591, 273] width 505 height 15
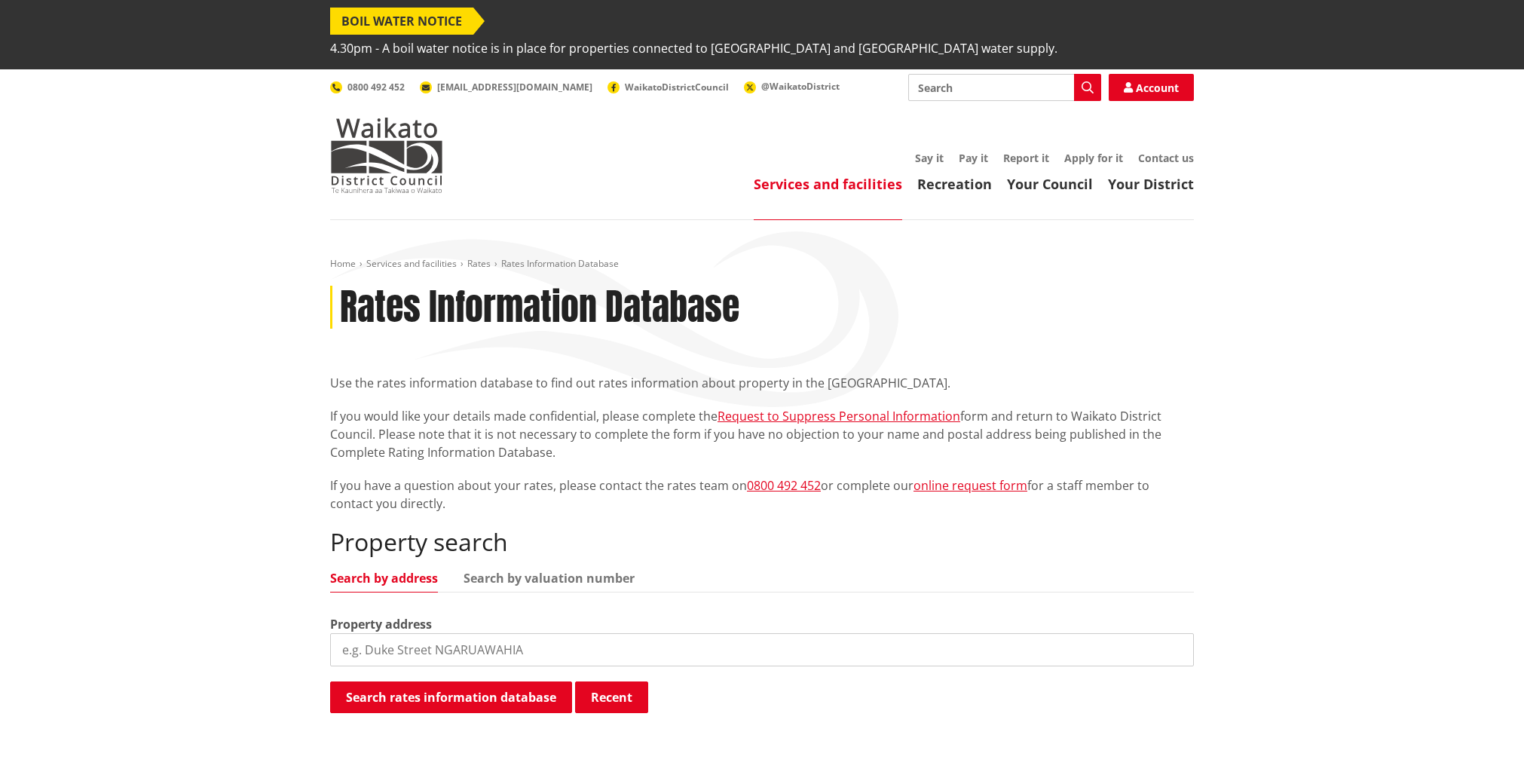
scroll to position [538, 0]
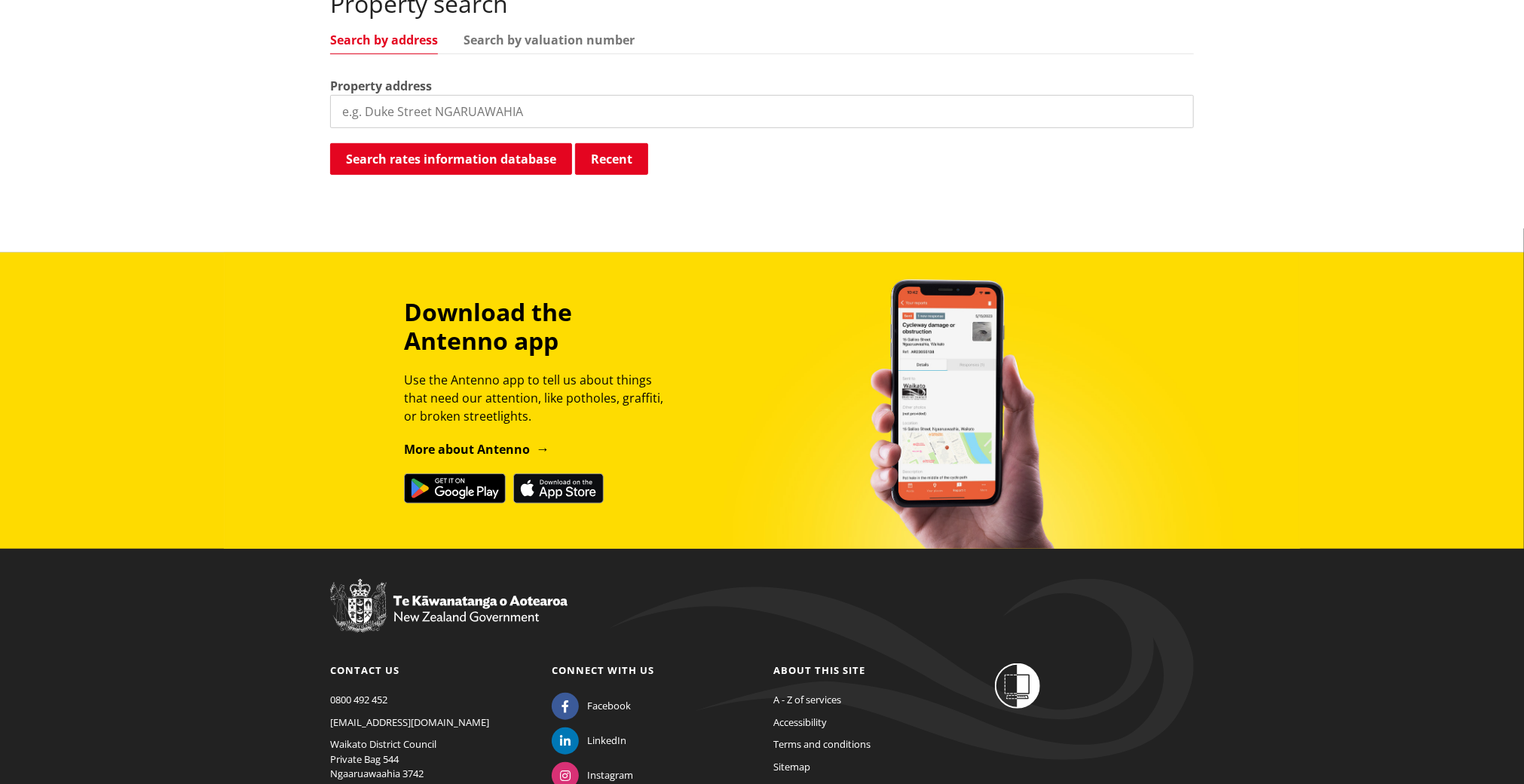
click at [366, 95] on input "search" at bounding box center [762, 112] width 864 height 33
type input "70 Tamahere Drive"
click at [452, 143] on button "Search rates information database" at bounding box center [451, 159] width 242 height 31
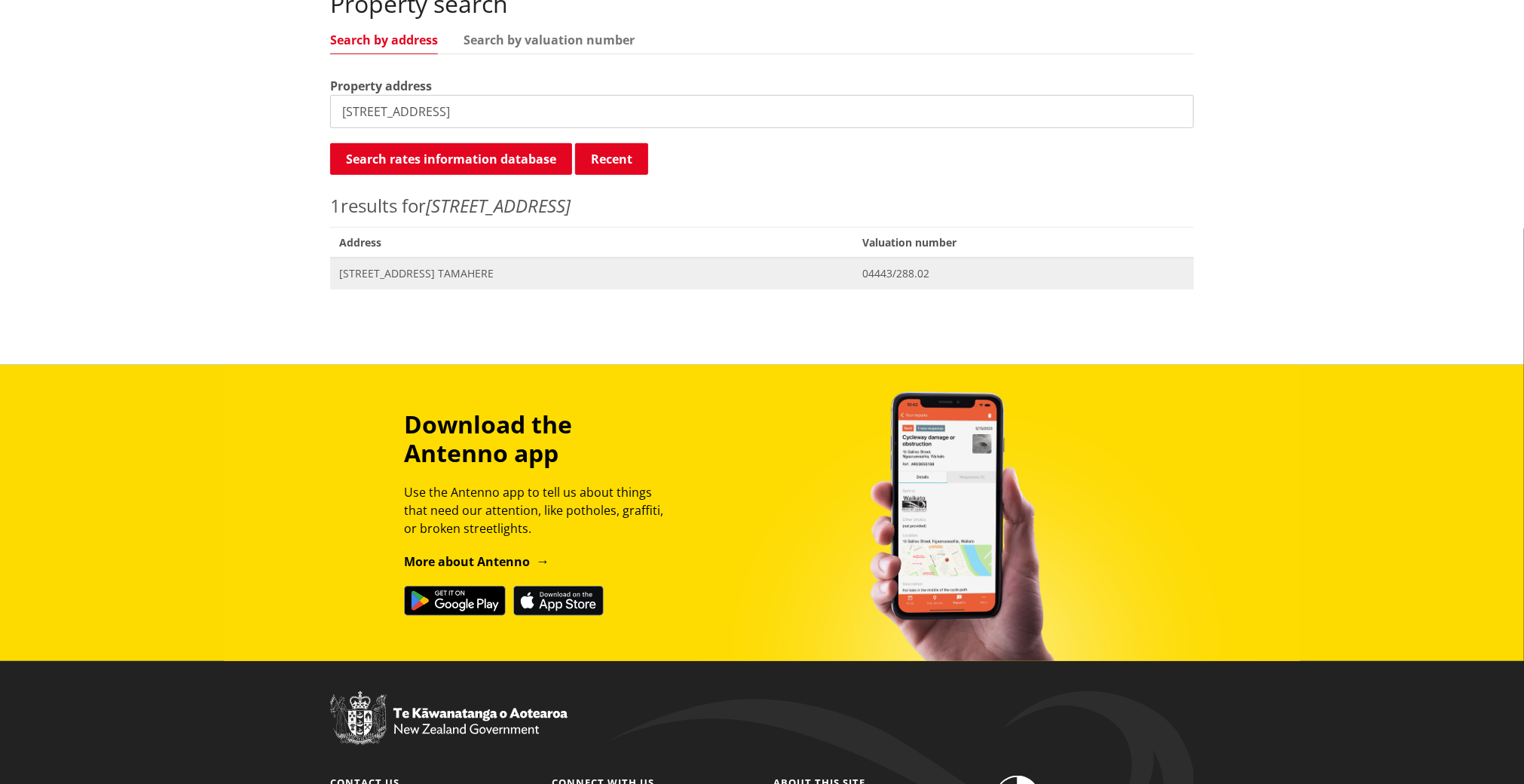
click at [416, 266] on span "[STREET_ADDRESS] TAMAHERE" at bounding box center [591, 273] width 505 height 15
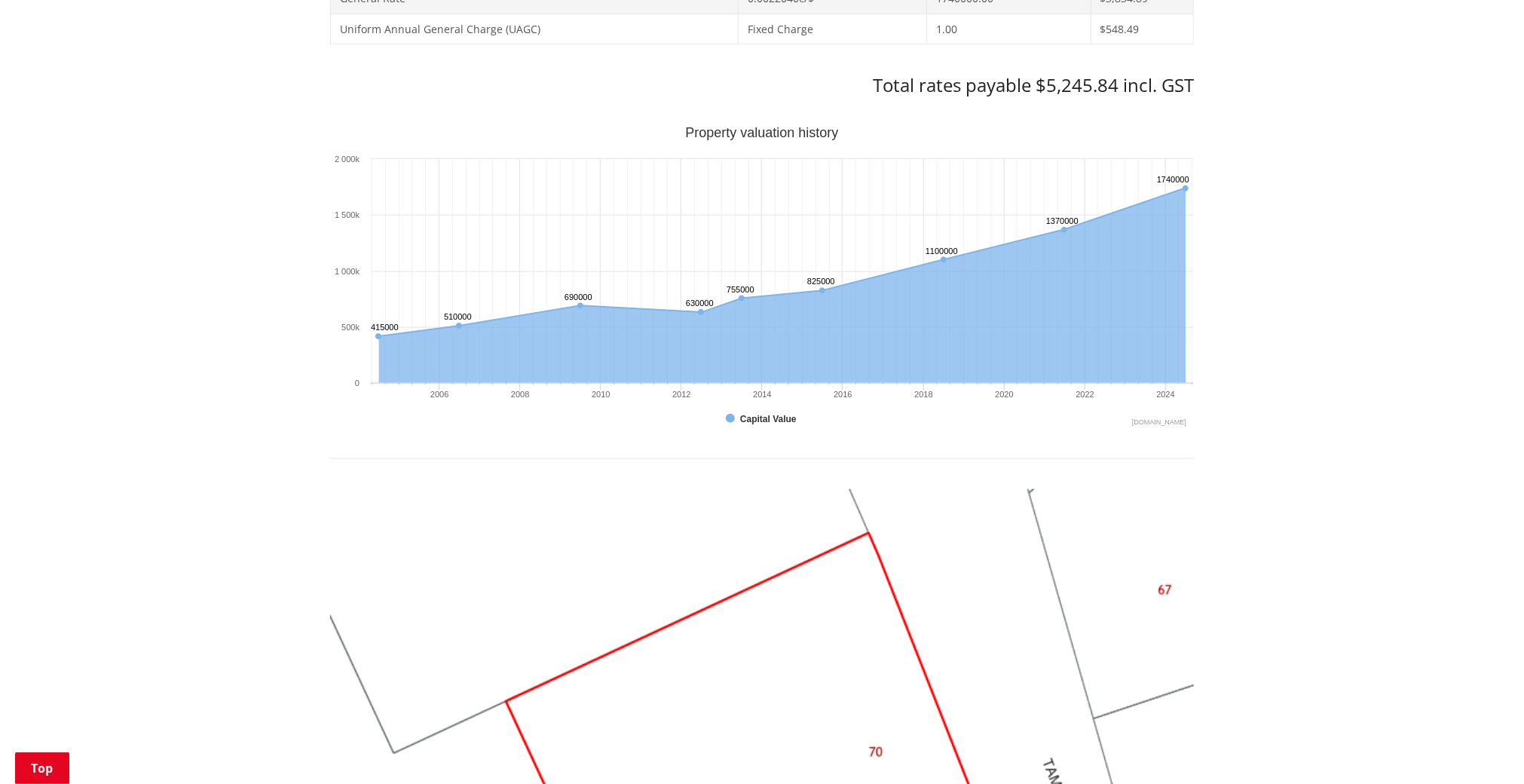
scroll to position [904, 0]
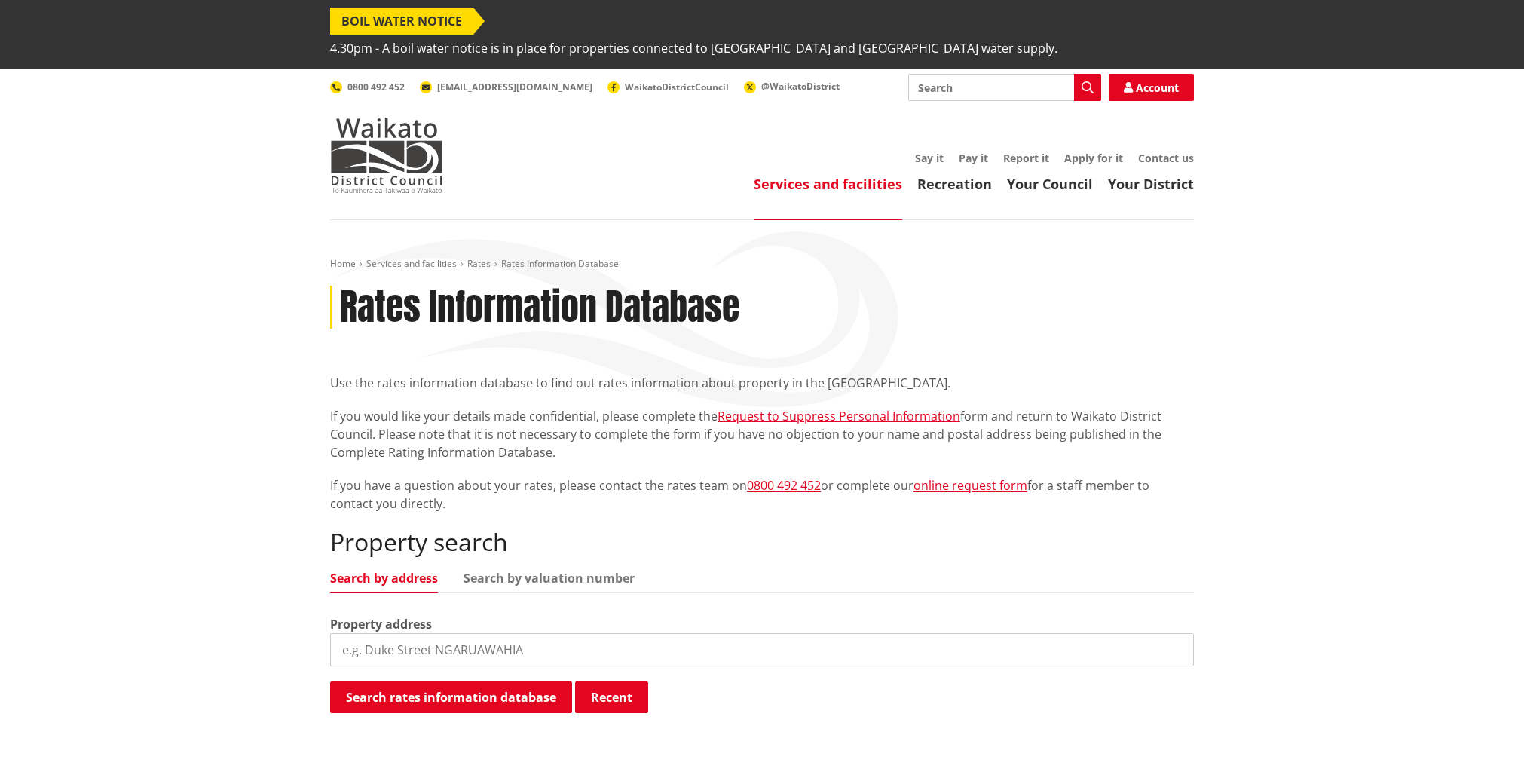
scroll to position [538, 0]
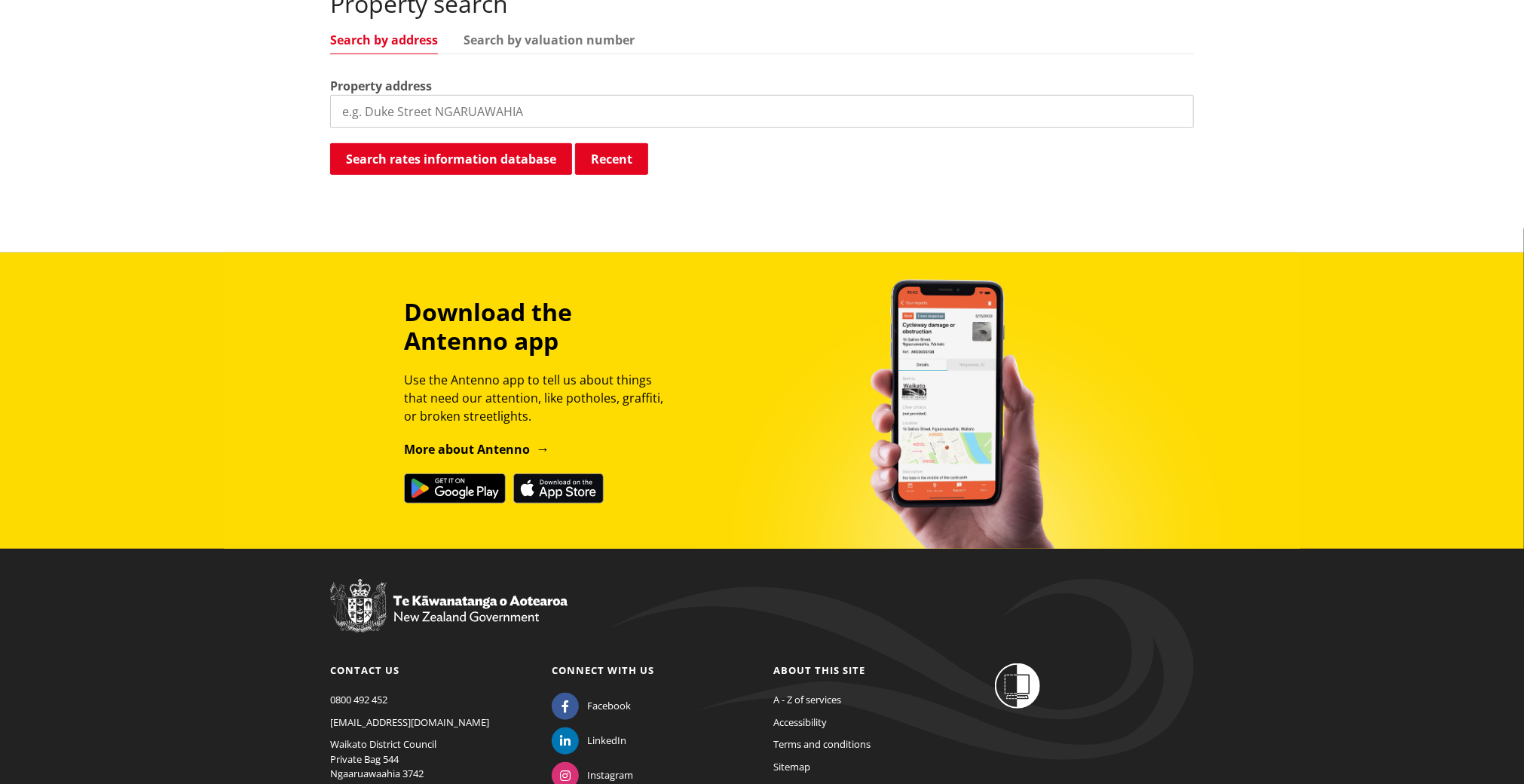
click at [399, 95] on input "search" at bounding box center [762, 112] width 864 height 33
type input "56 Tamahere Drive"
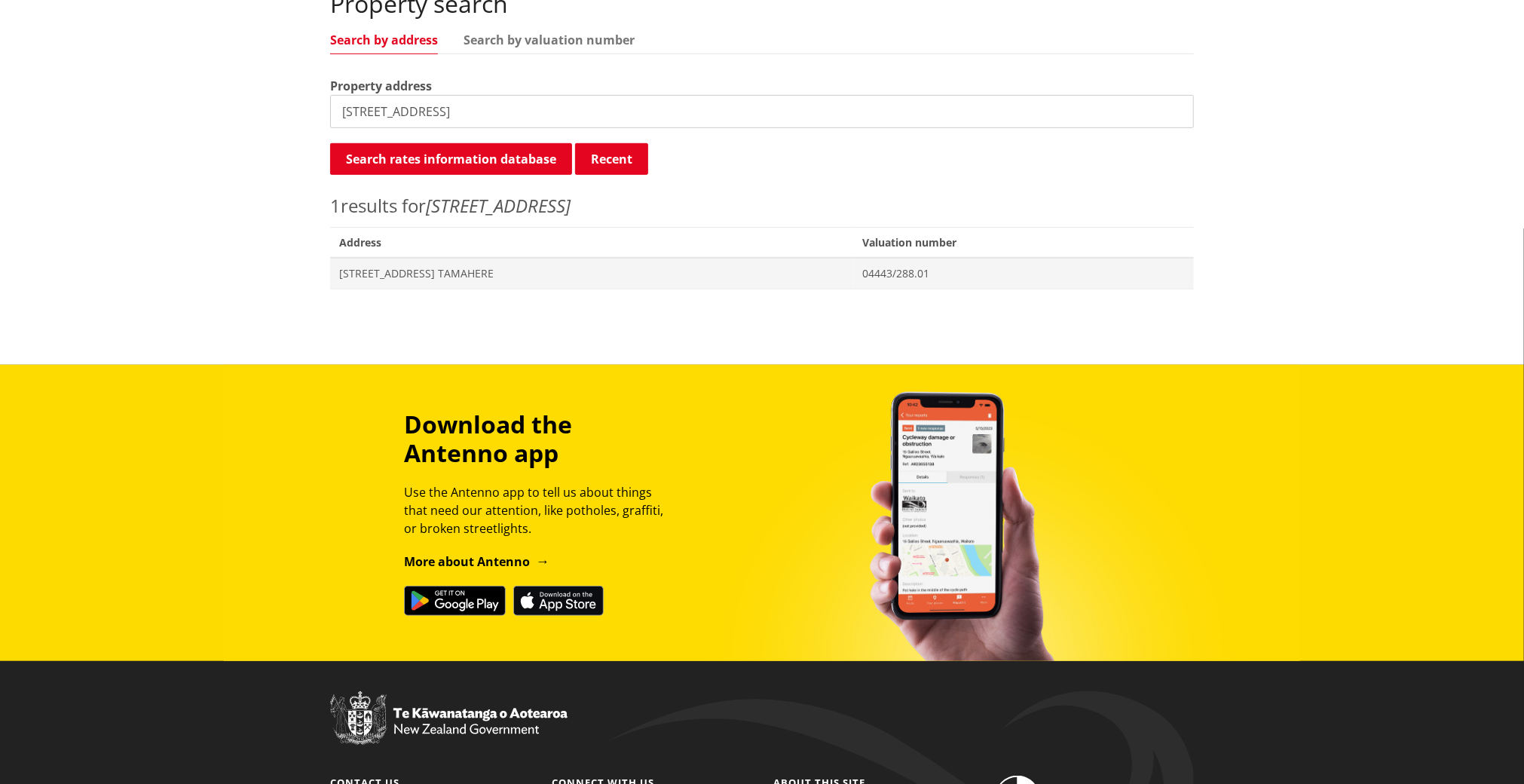
click at [386, 95] on input "56 Tamahere Drive" at bounding box center [762, 112] width 864 height 33
click at [374, 192] on p "1 results for 56 Tamahere Drive" at bounding box center [762, 205] width 864 height 27
click at [378, 192] on p "1 results for 56 Tamahere Drive" at bounding box center [762, 205] width 864 height 27
click at [454, 143] on button "Search rates information database" at bounding box center [451, 159] width 242 height 31
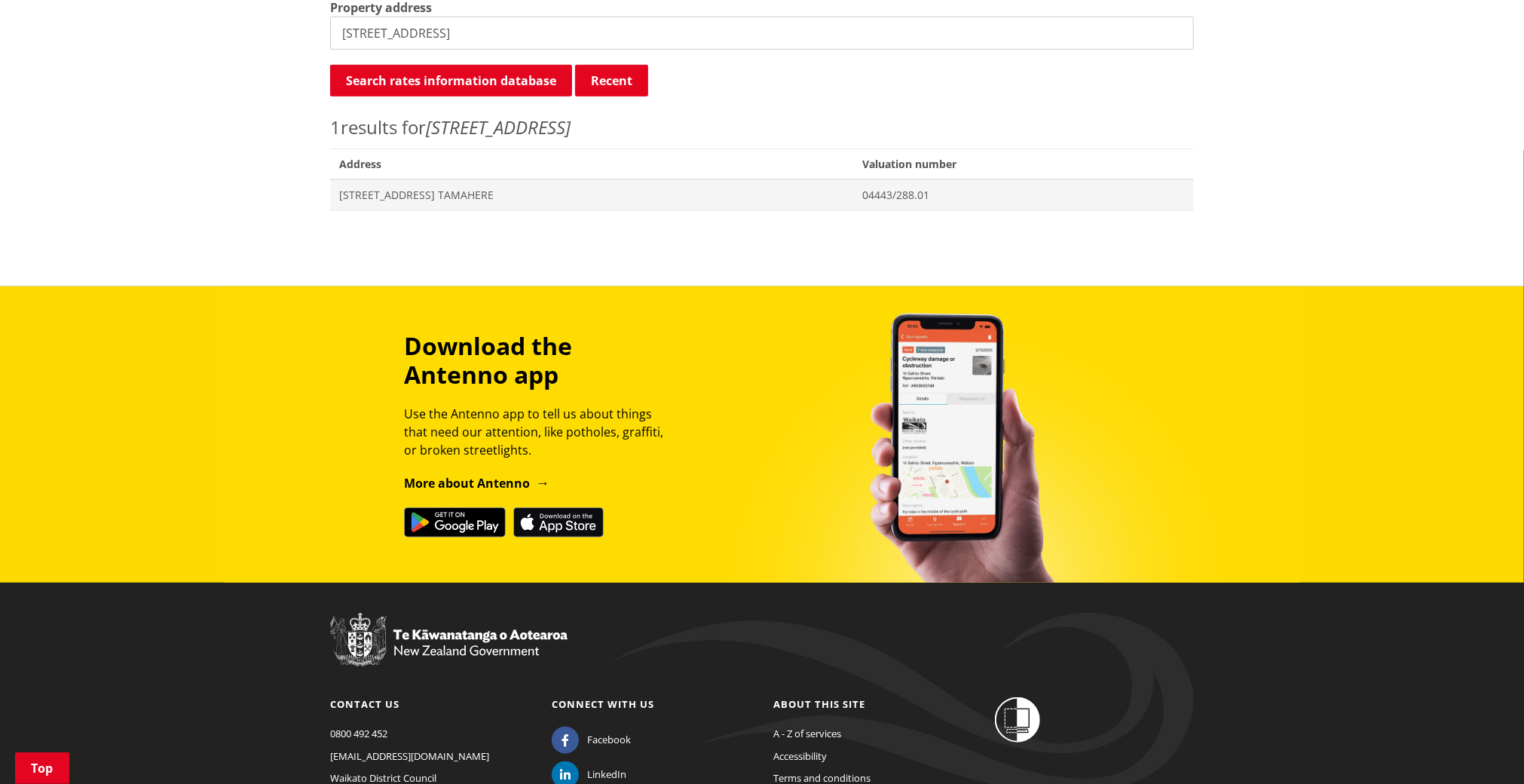
scroll to position [639, 0]
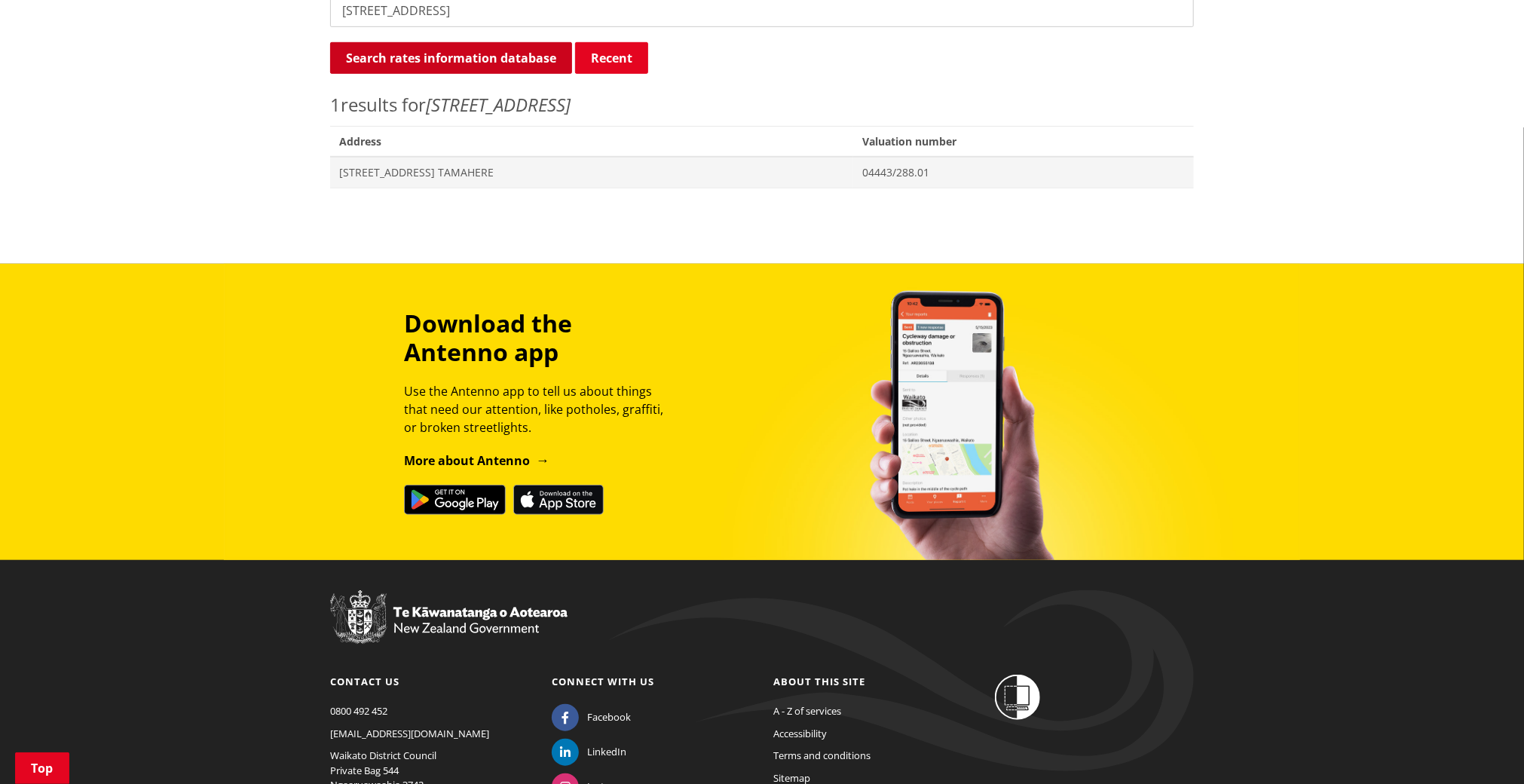
click at [397, 42] on button "Search rates information database" at bounding box center [451, 58] width 242 height 31
click at [483, 165] on span "[STREET_ADDRESS] TAMAHERE" at bounding box center [591, 172] width 505 height 15
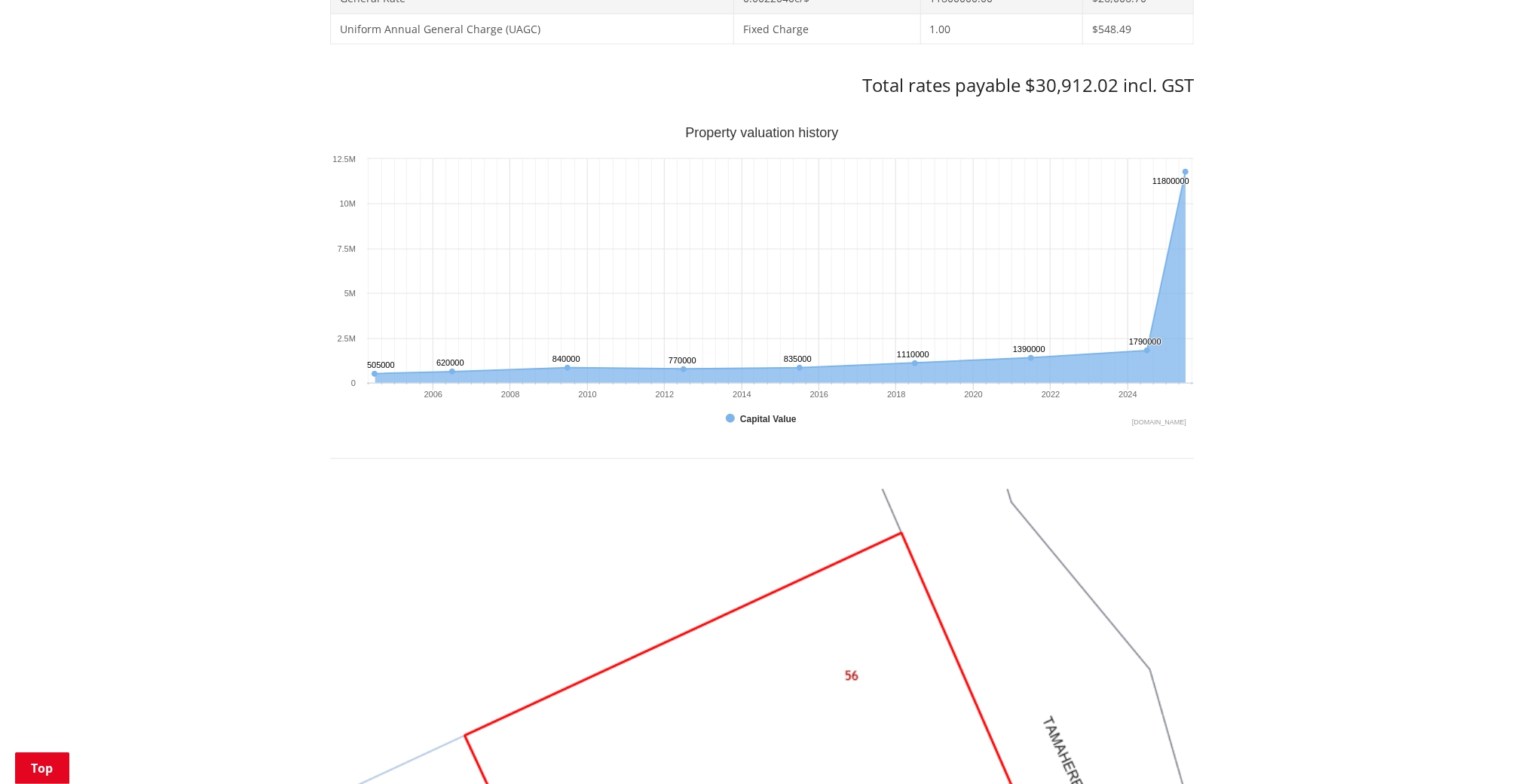
scroll to position [904, 0]
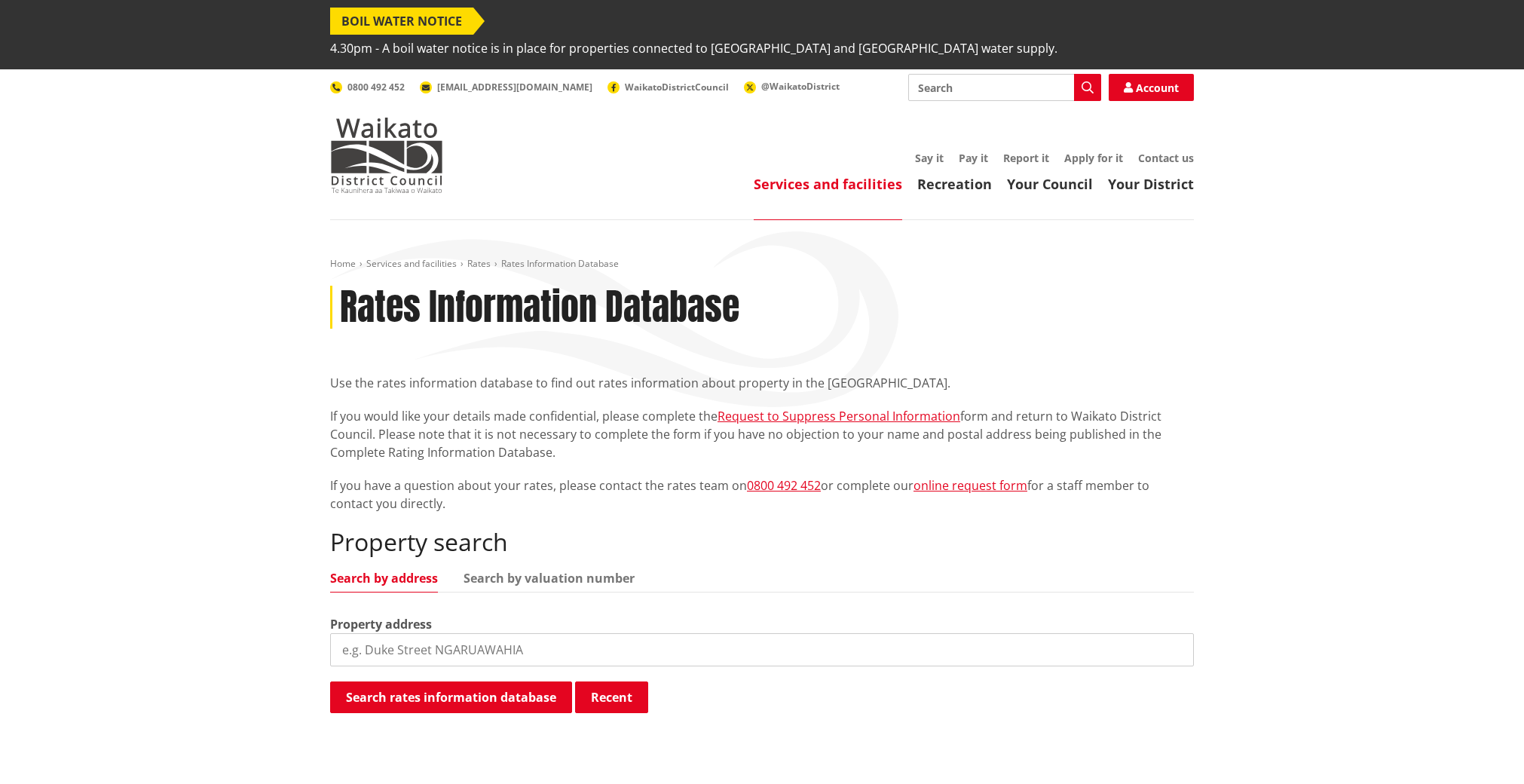
scroll to position [639, 0]
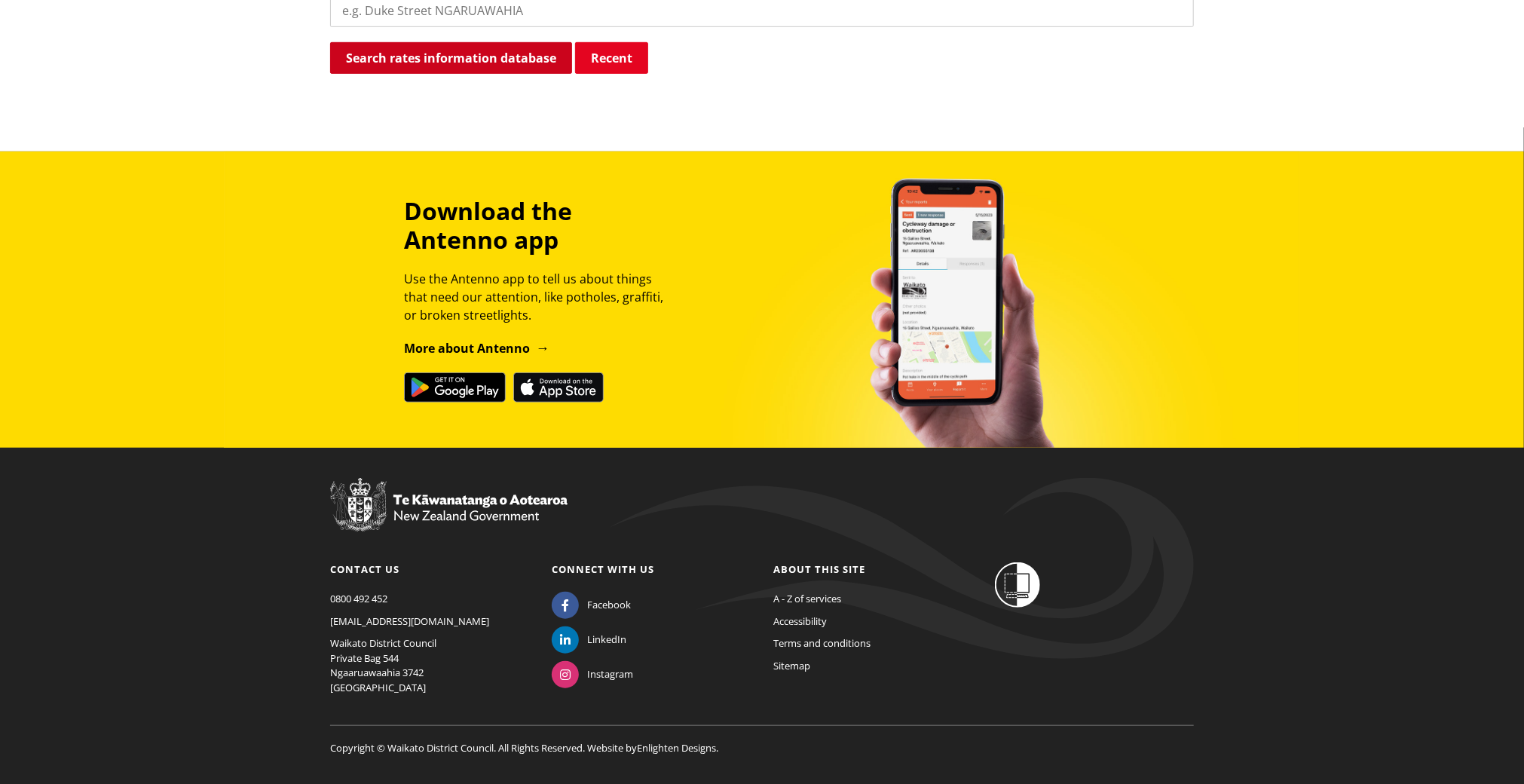
click at [432, 42] on button "Search rates information database" at bounding box center [451, 58] width 242 height 31
click at [463, 42] on button "Search rates information database" at bounding box center [451, 58] width 242 height 31
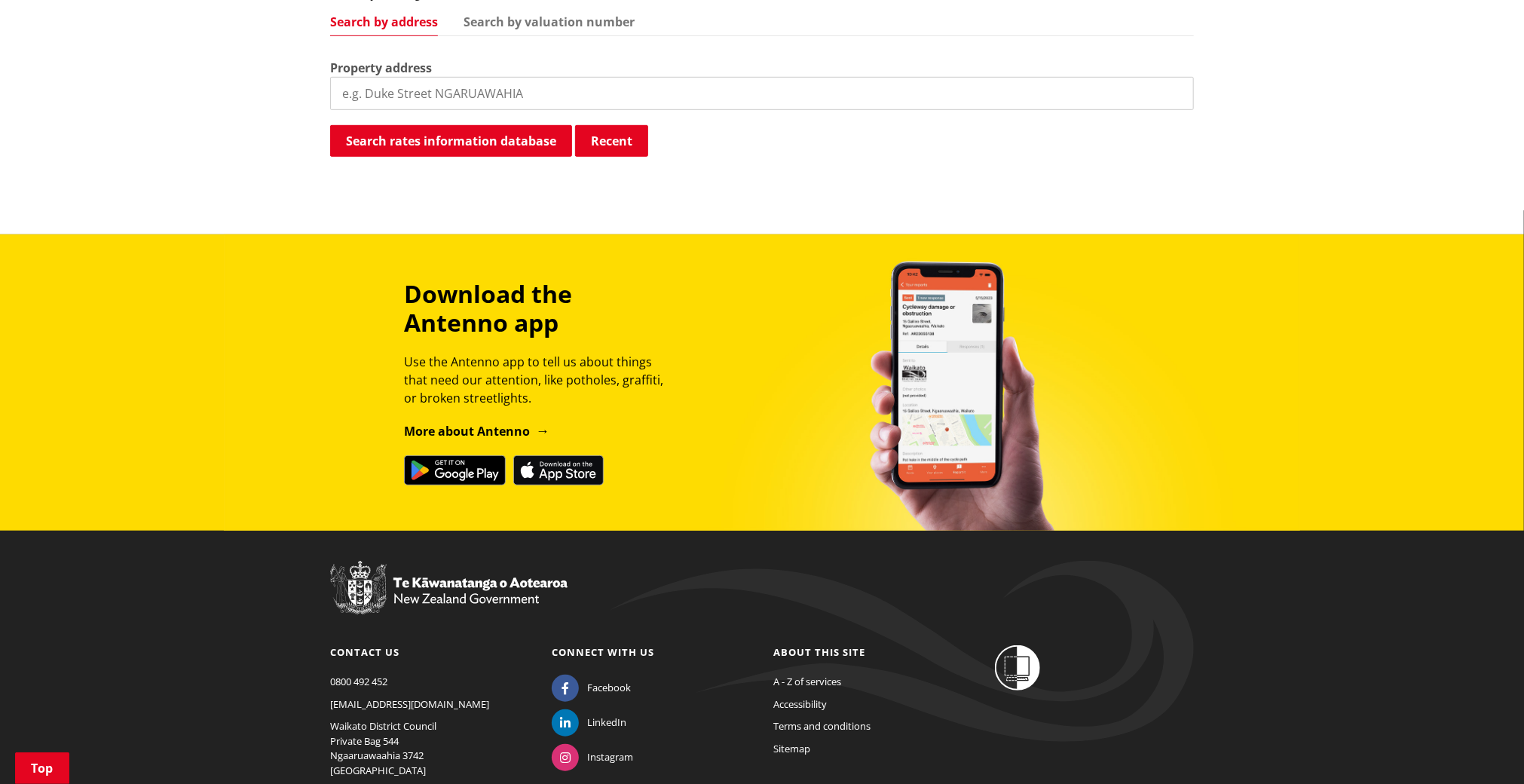
scroll to position [437, 0]
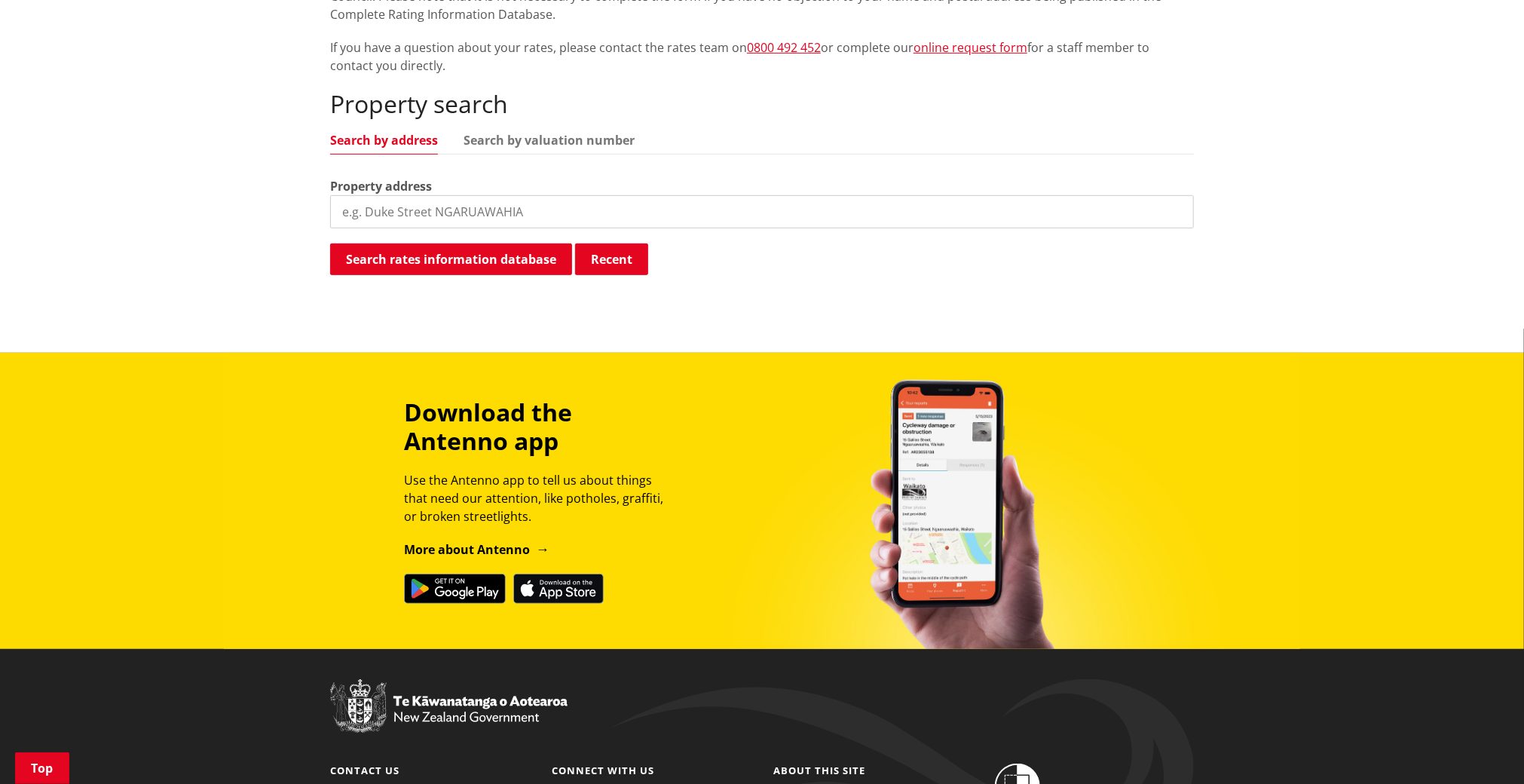
click at [413, 196] on input "search" at bounding box center [762, 212] width 864 height 33
type input "92 Tamahere Drive"
click at [437, 244] on button "Search rates information database" at bounding box center [451, 259] width 242 height 31
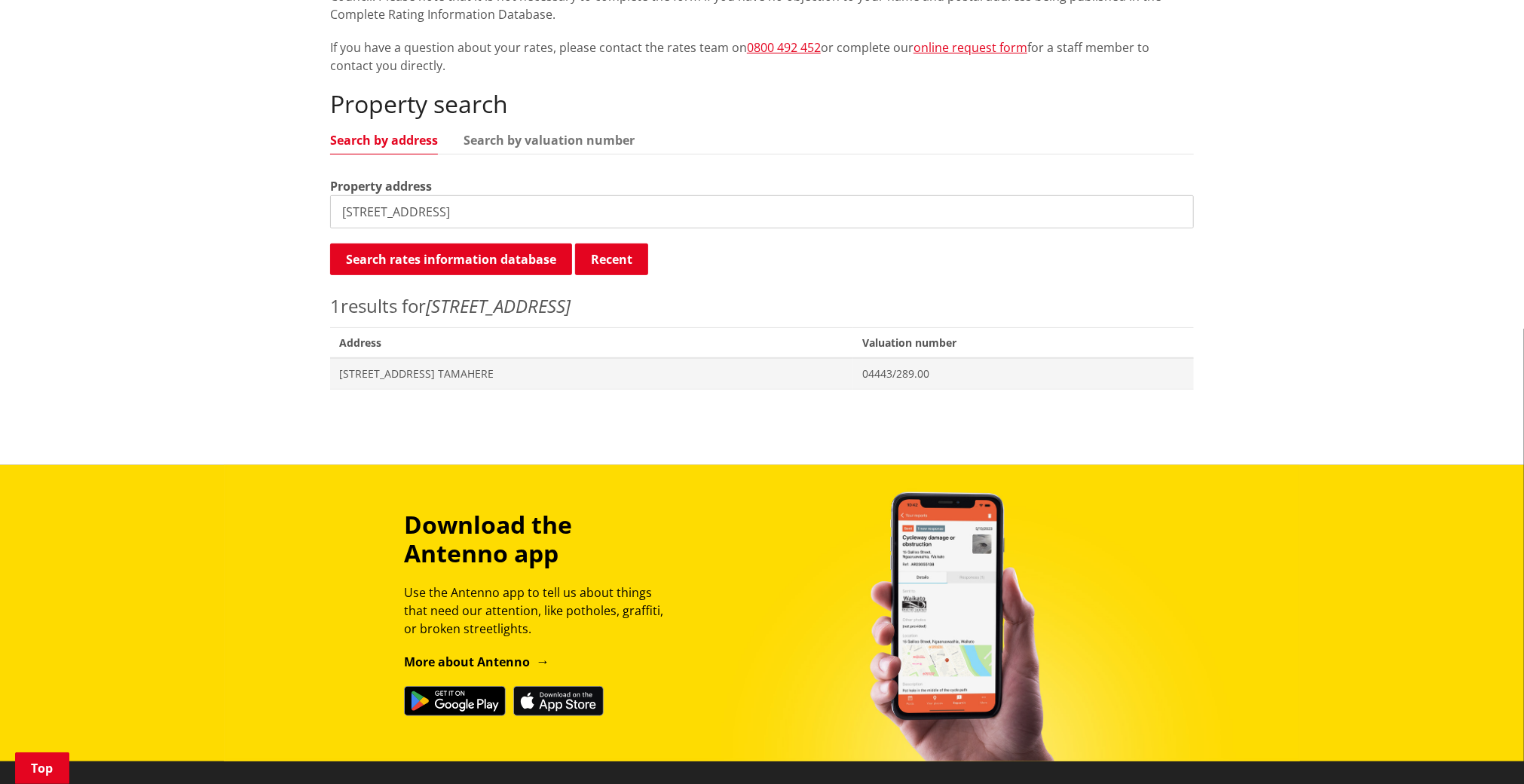
click at [509, 293] on em "92 Tamahere Drive" at bounding box center [499, 306] width 145 height 24
click at [424, 366] on span "[STREET_ADDRESS] TAMAHERE" at bounding box center [591, 373] width 505 height 15
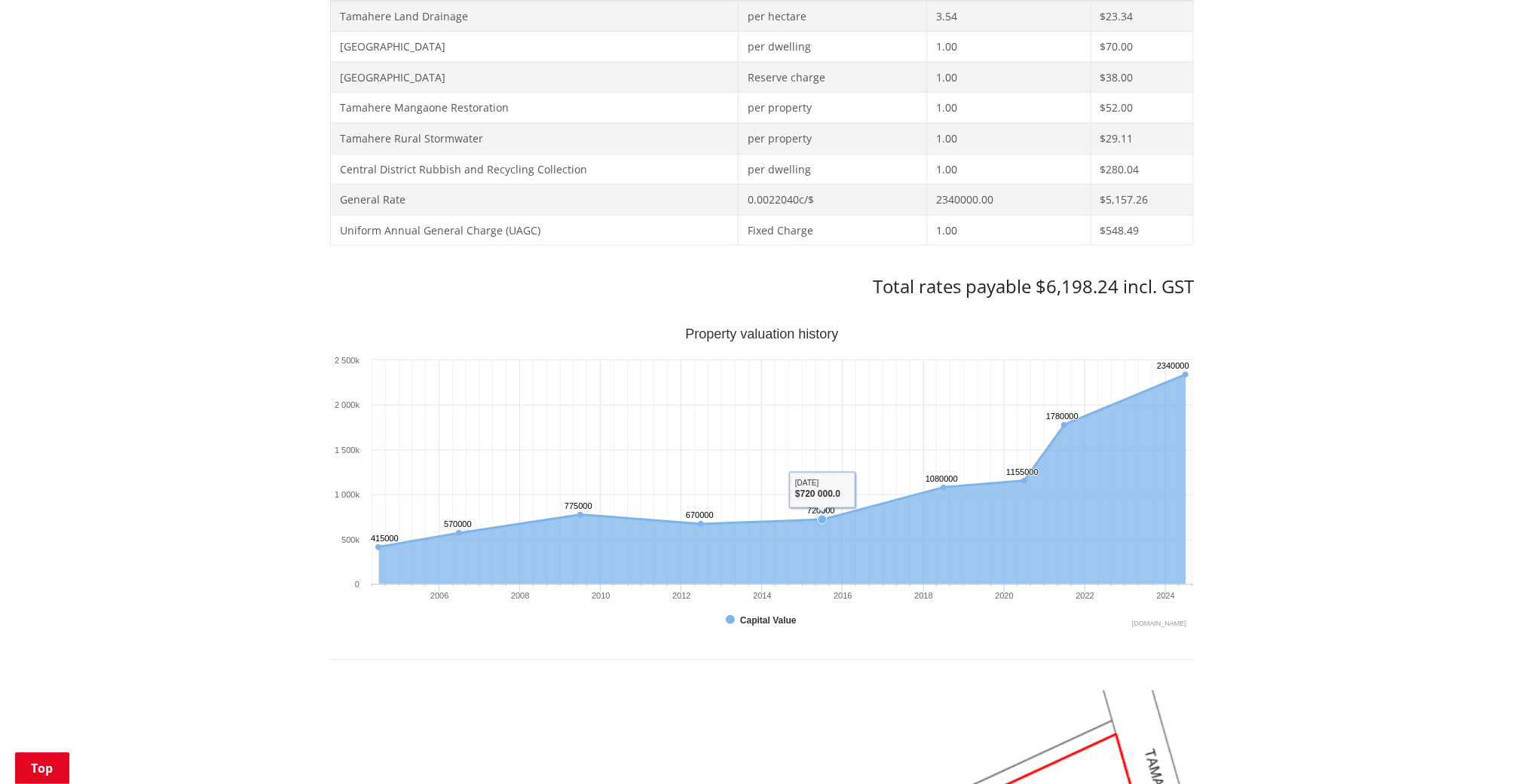
scroll to position [904, 0]
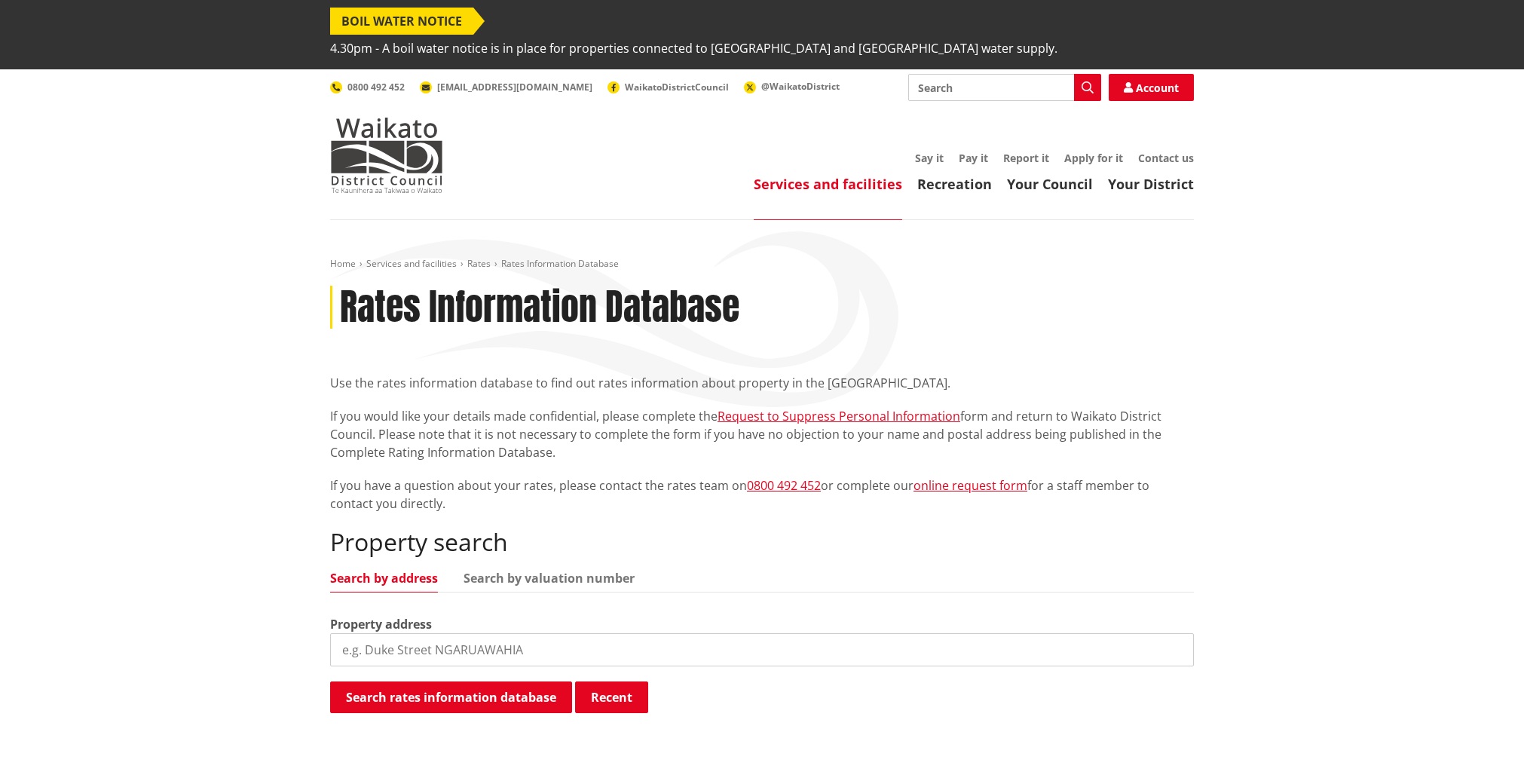
scroll to position [437, 0]
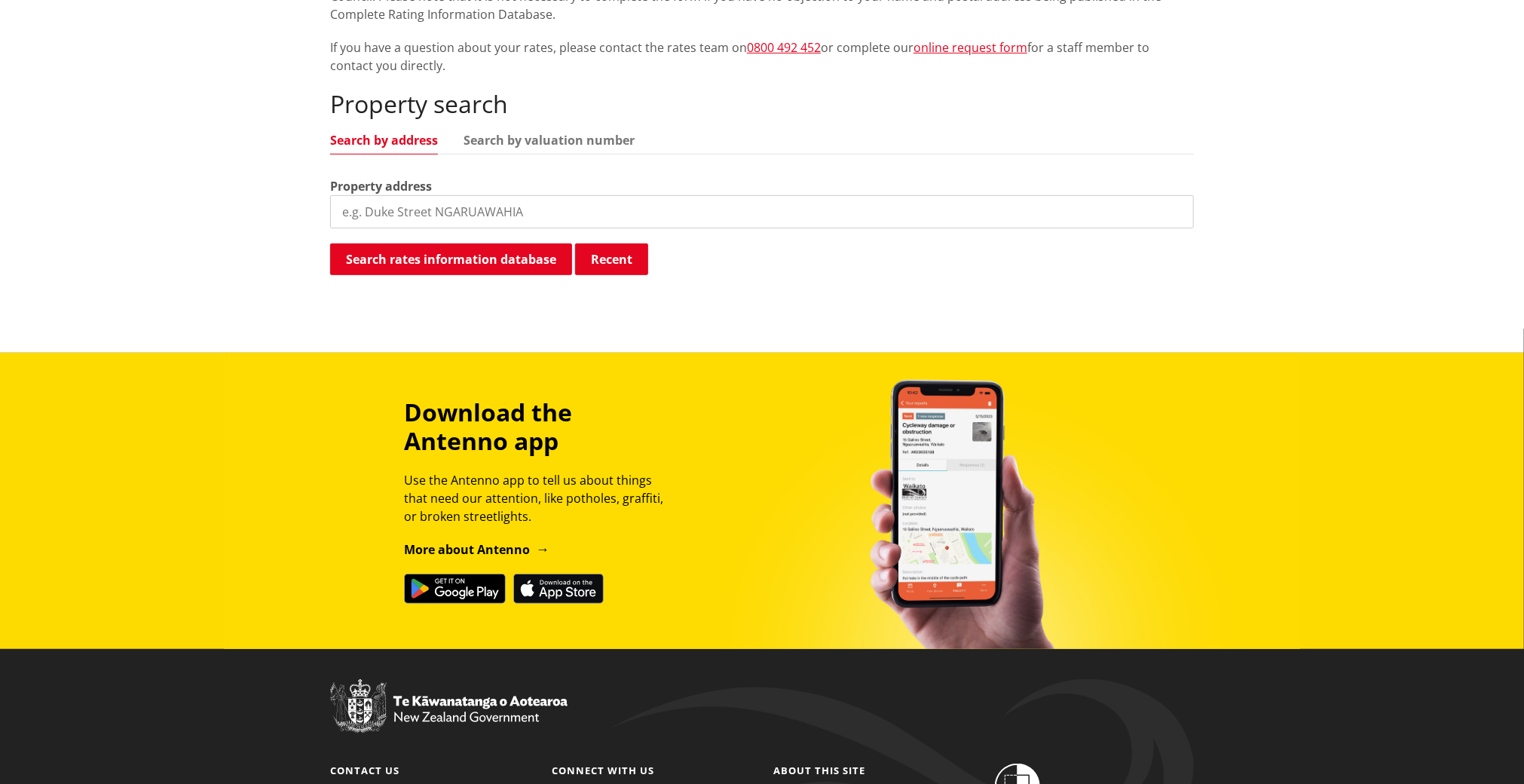
click at [386, 196] on input "search" at bounding box center [762, 212] width 864 height 33
type input "46 Tamahere Drive"
click at [473, 244] on button "Search rates information database" at bounding box center [451, 259] width 242 height 31
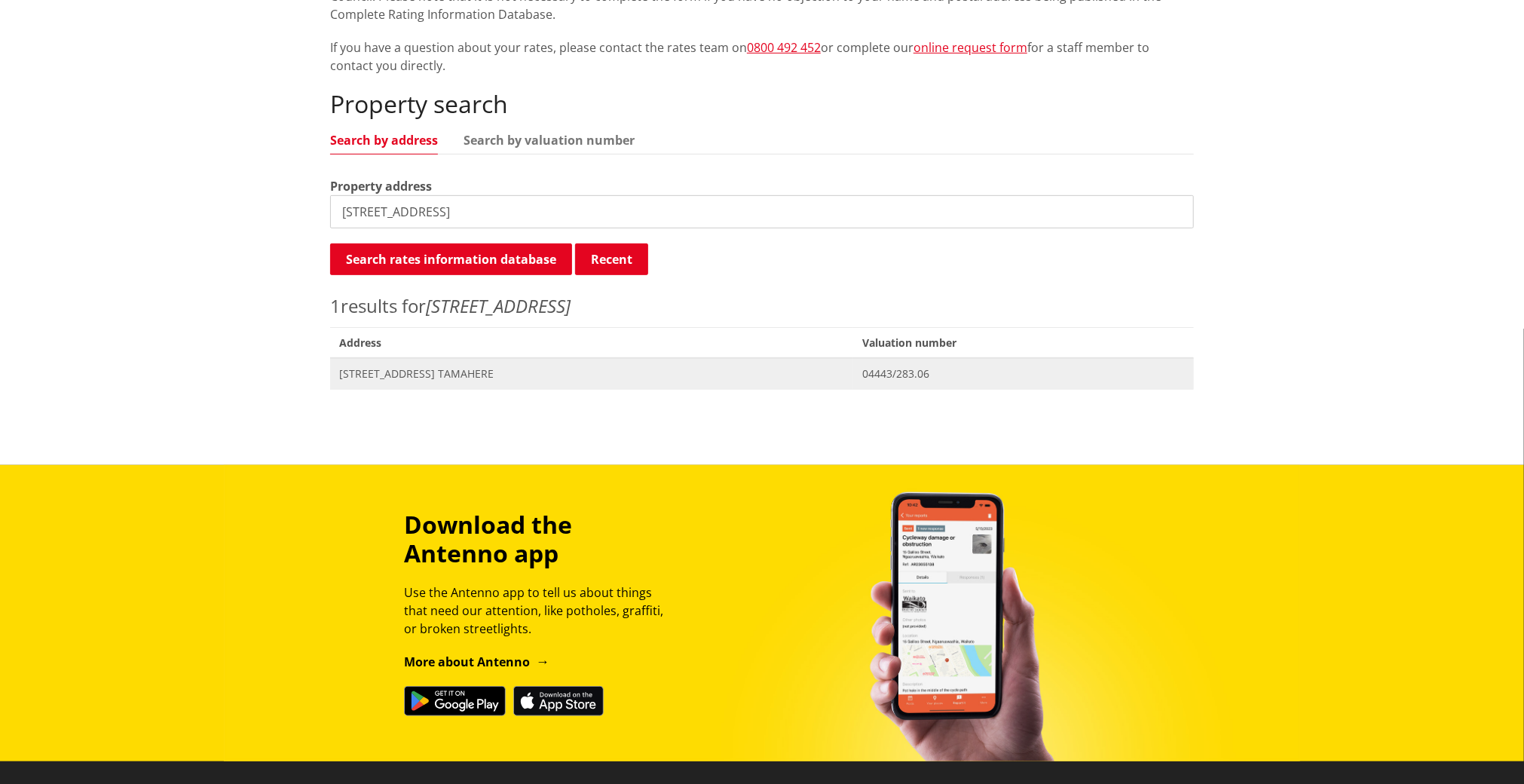
click at [401, 366] on span "[STREET_ADDRESS] TAMAHERE" at bounding box center [591, 373] width 505 height 15
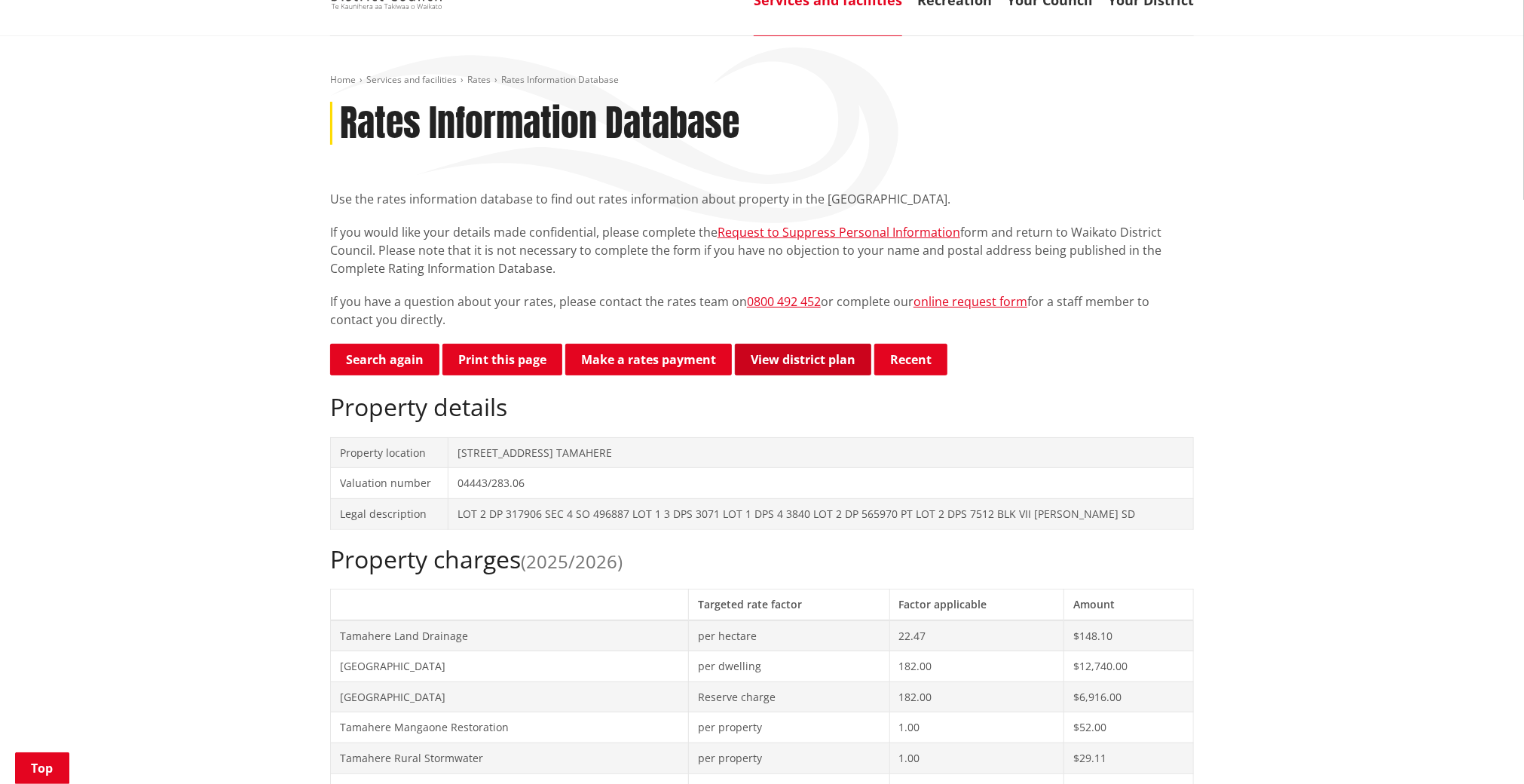
scroll to position [100, 0]
